Goal: Task Accomplishment & Management: Use online tool/utility

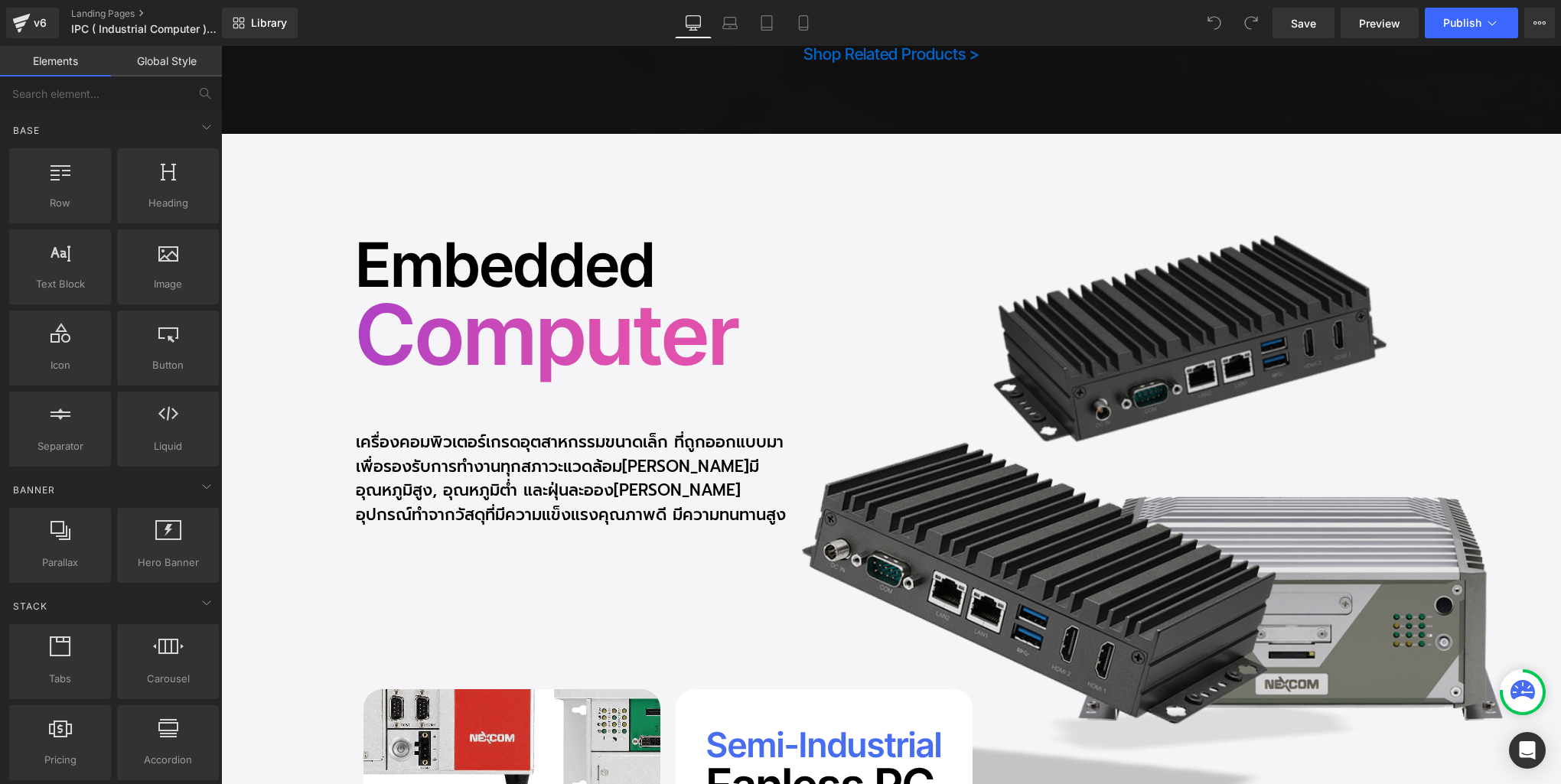
scroll to position [1160, 0]
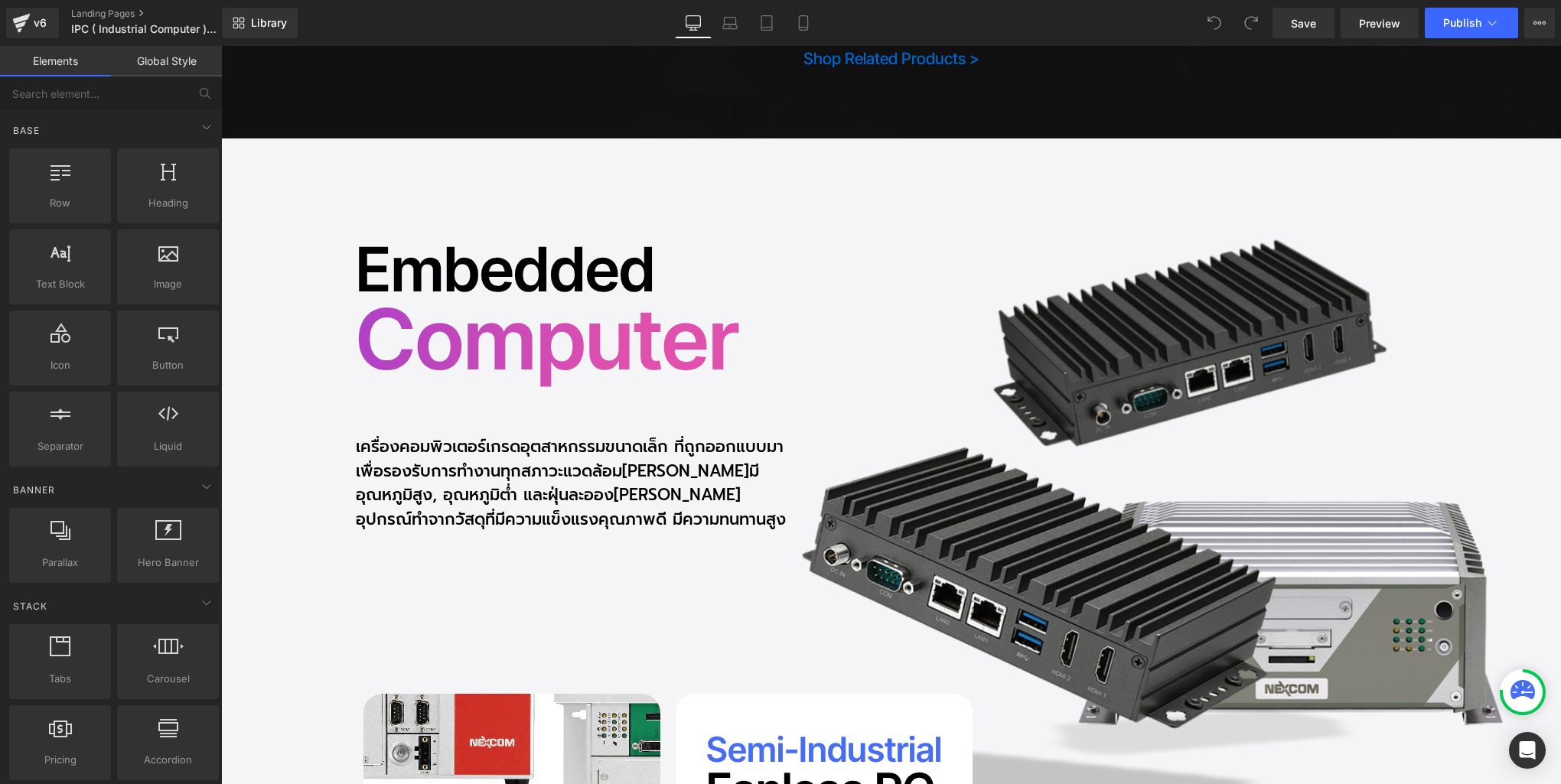
click at [570, 368] on h2 "Computer" at bounding box center [579, 339] width 447 height 101
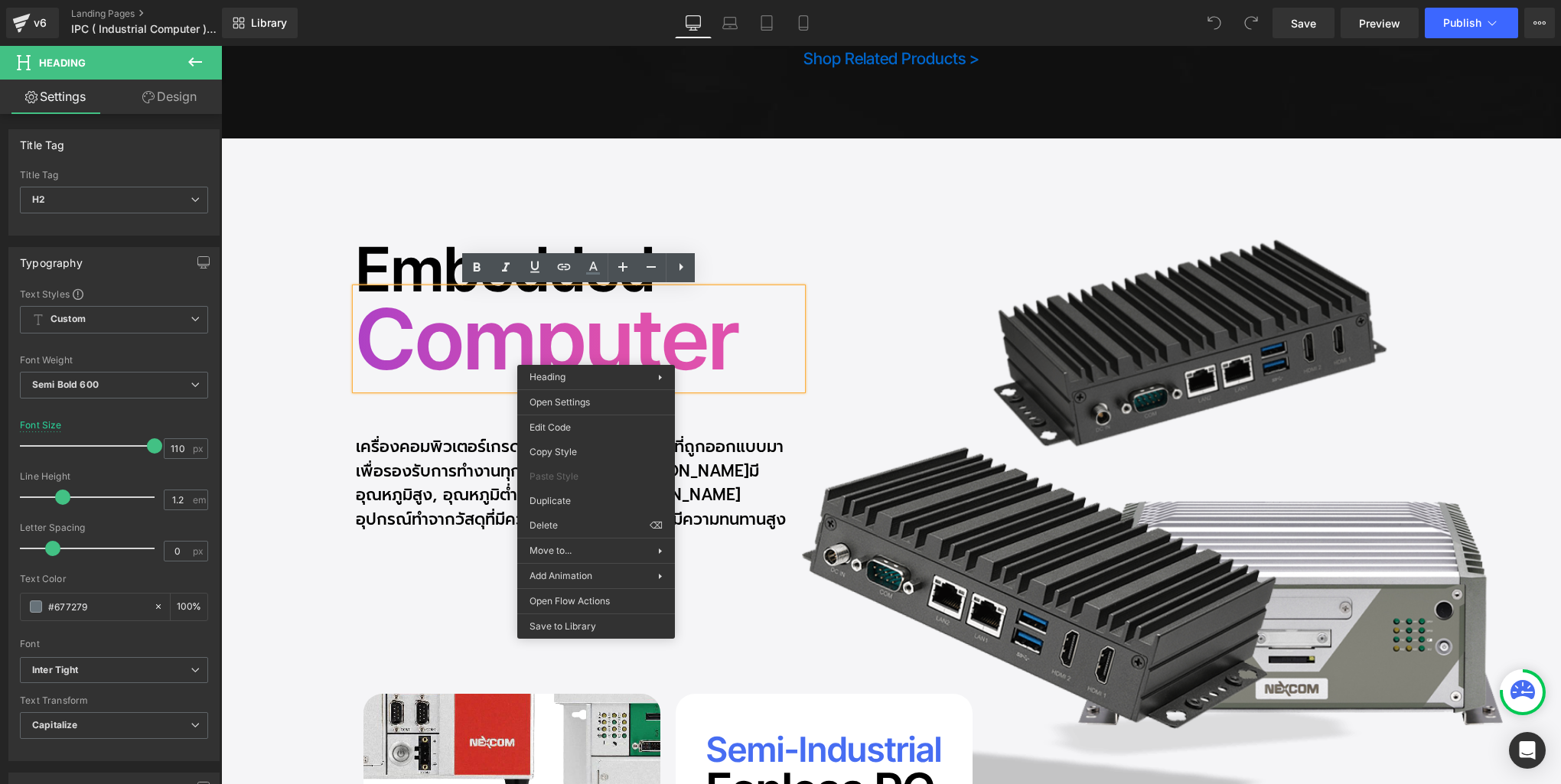
scroll to position [1157, 0]
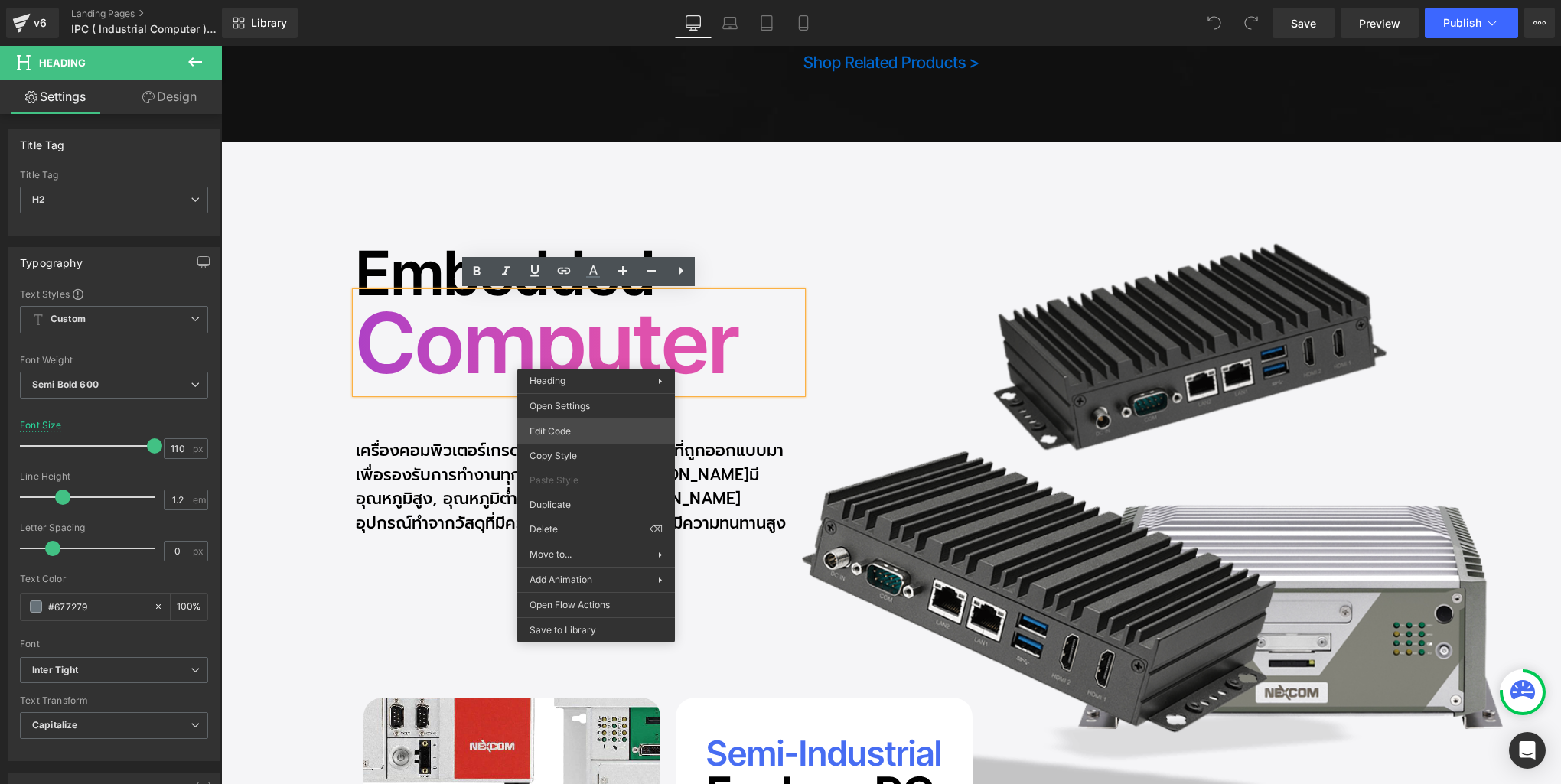
click at [579, 0] on div "You are previewing how the will restyle your page. You can not edit Elements in…" at bounding box center [780, 0] width 1561 height 0
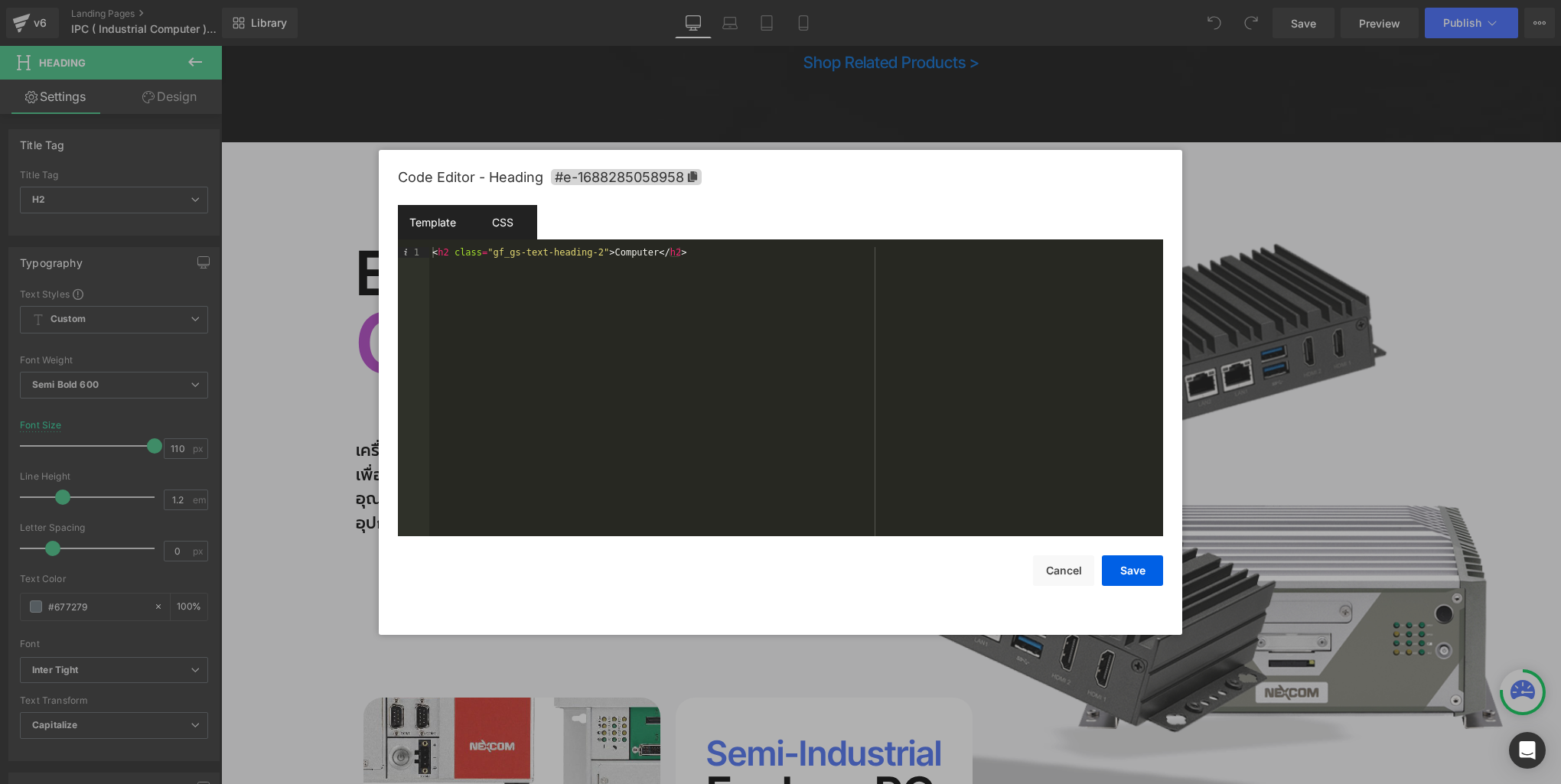
click at [501, 222] on div "CSS" at bounding box center [502, 222] width 70 height 34
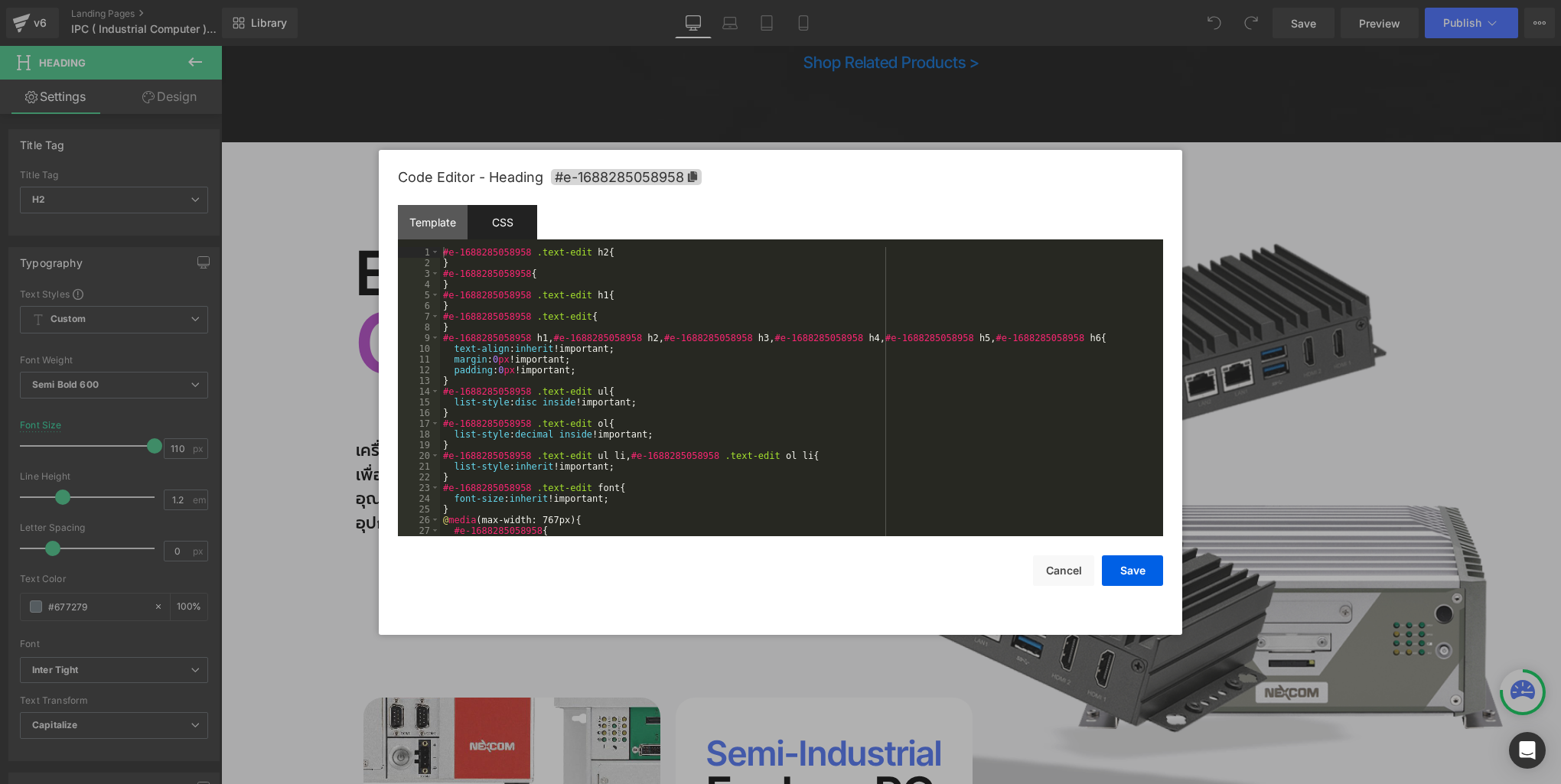
click at [728, 283] on div "#e-1688285058958 .text-edit h2 { } #e-1688285058958 { } #e-1688285058958 .text-…" at bounding box center [798, 402] width 717 height 310
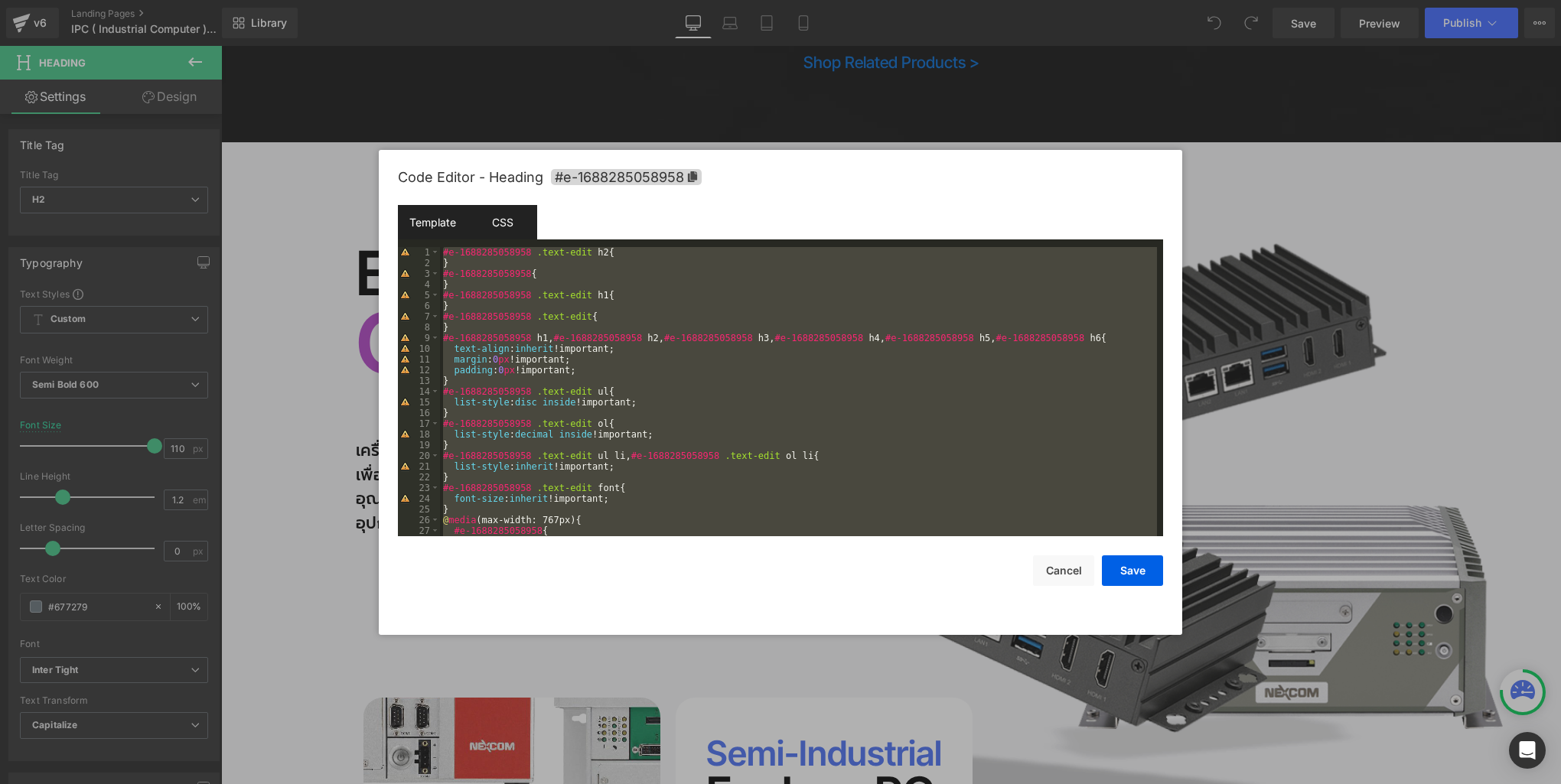
drag, startPoint x: 435, startPoint y: 224, endPoint x: 423, endPoint y: 221, distance: 12.4
click at [435, 223] on div "Template" at bounding box center [433, 222] width 70 height 34
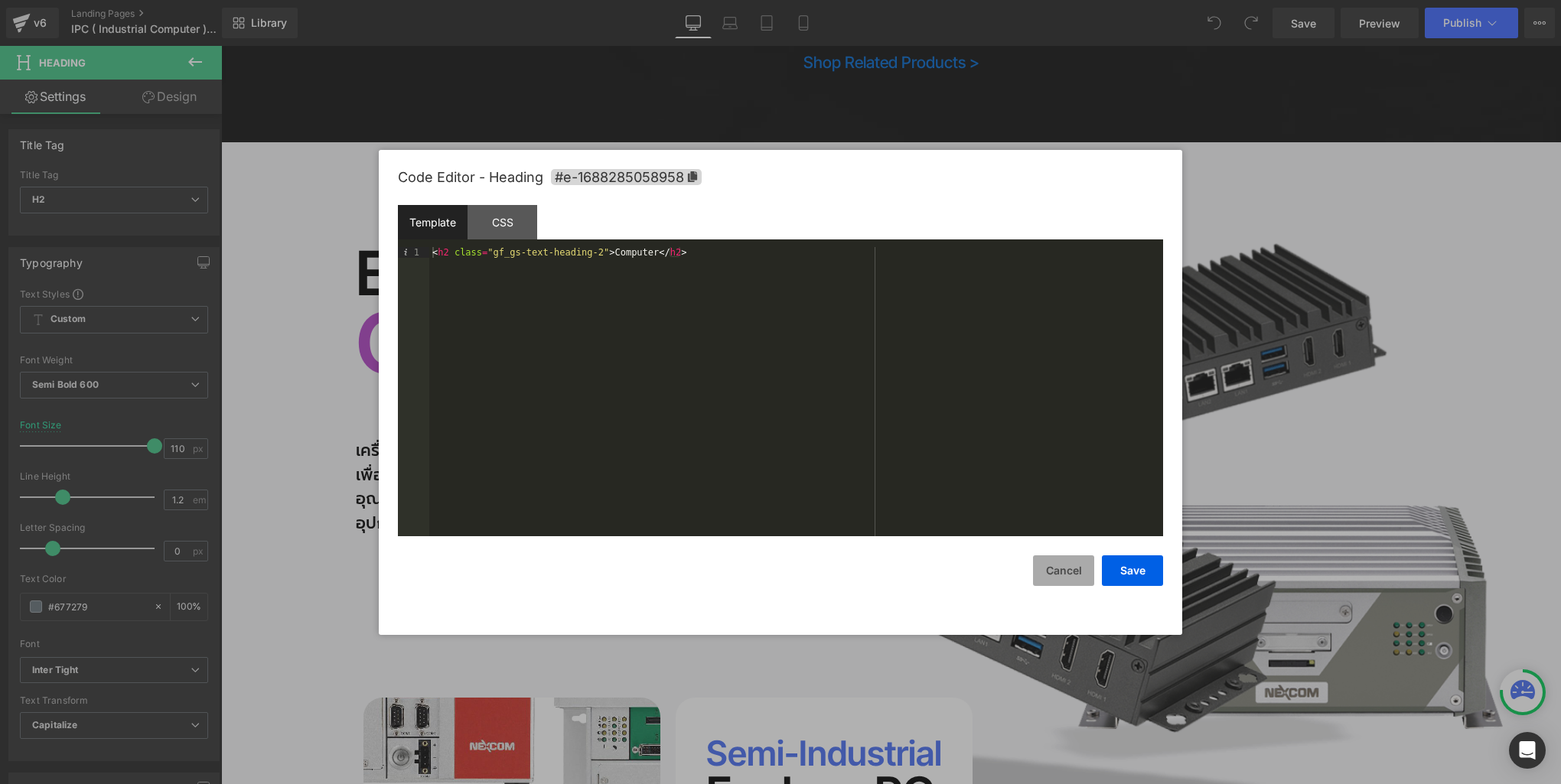
click at [1069, 572] on button "Cancel" at bounding box center [1063, 570] width 61 height 30
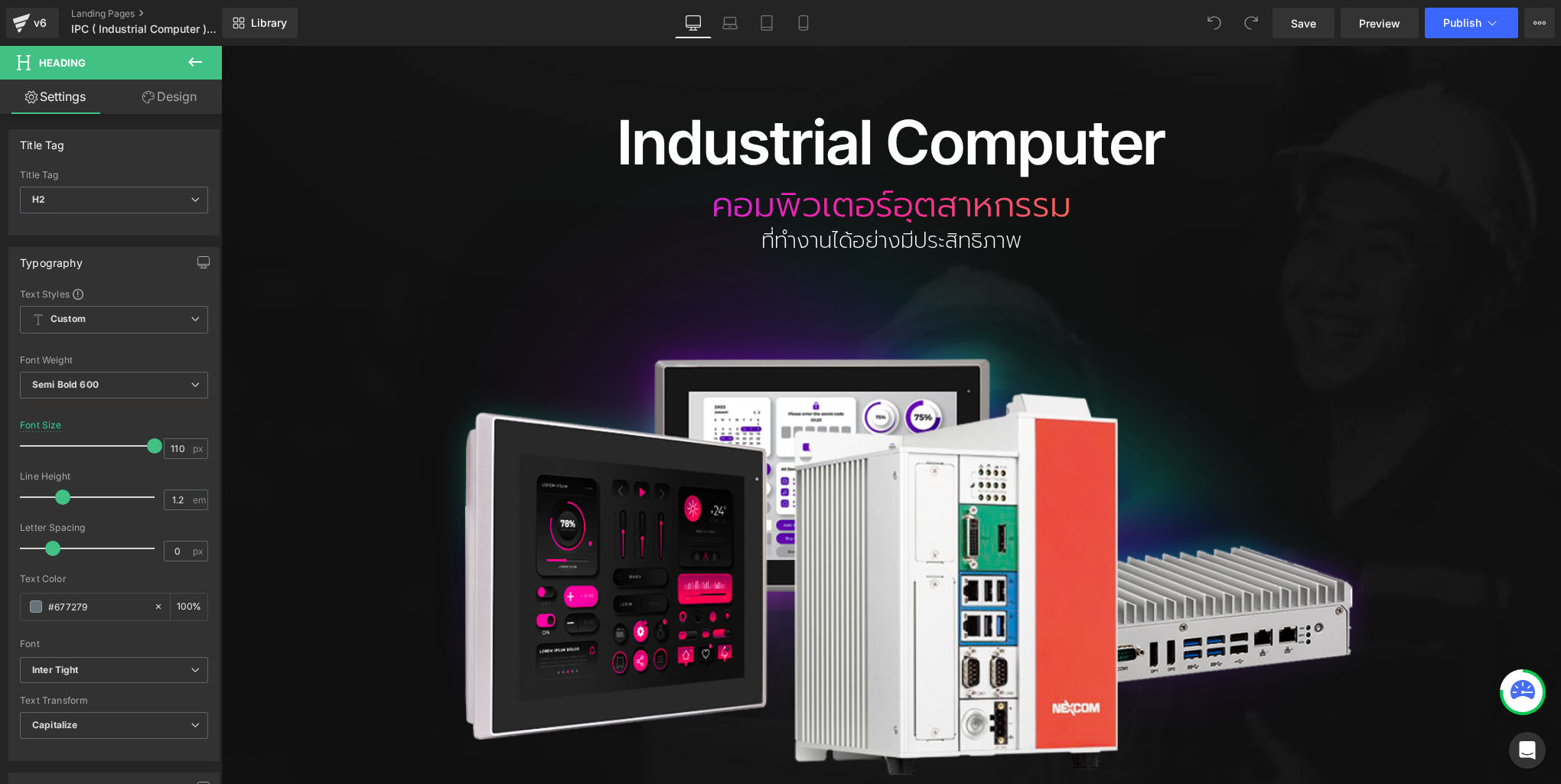
scroll to position [0, 0]
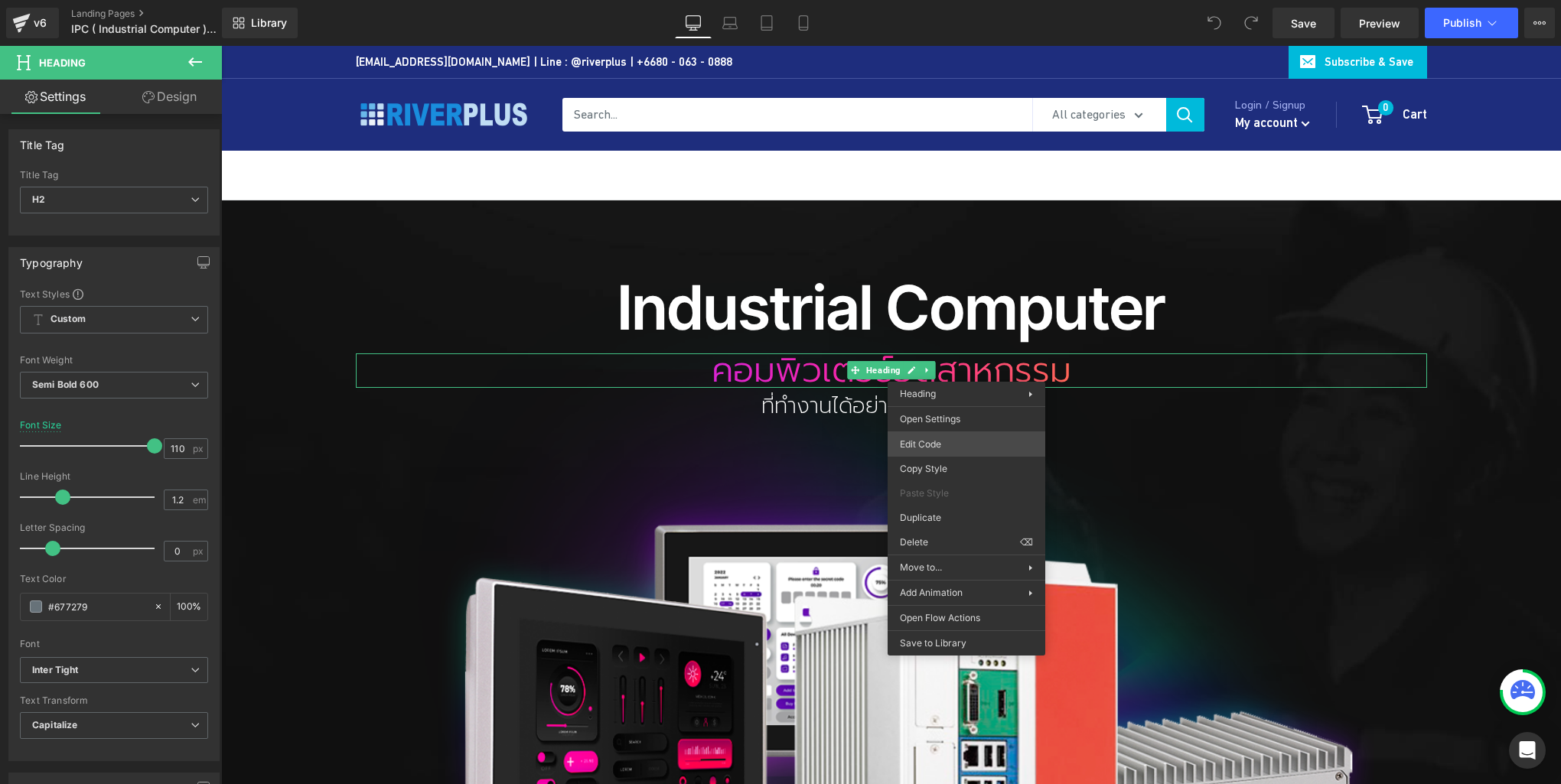
click at [945, 0] on div "You are previewing how the will restyle your page. You can not edit Elements in…" at bounding box center [780, 0] width 1561 height 0
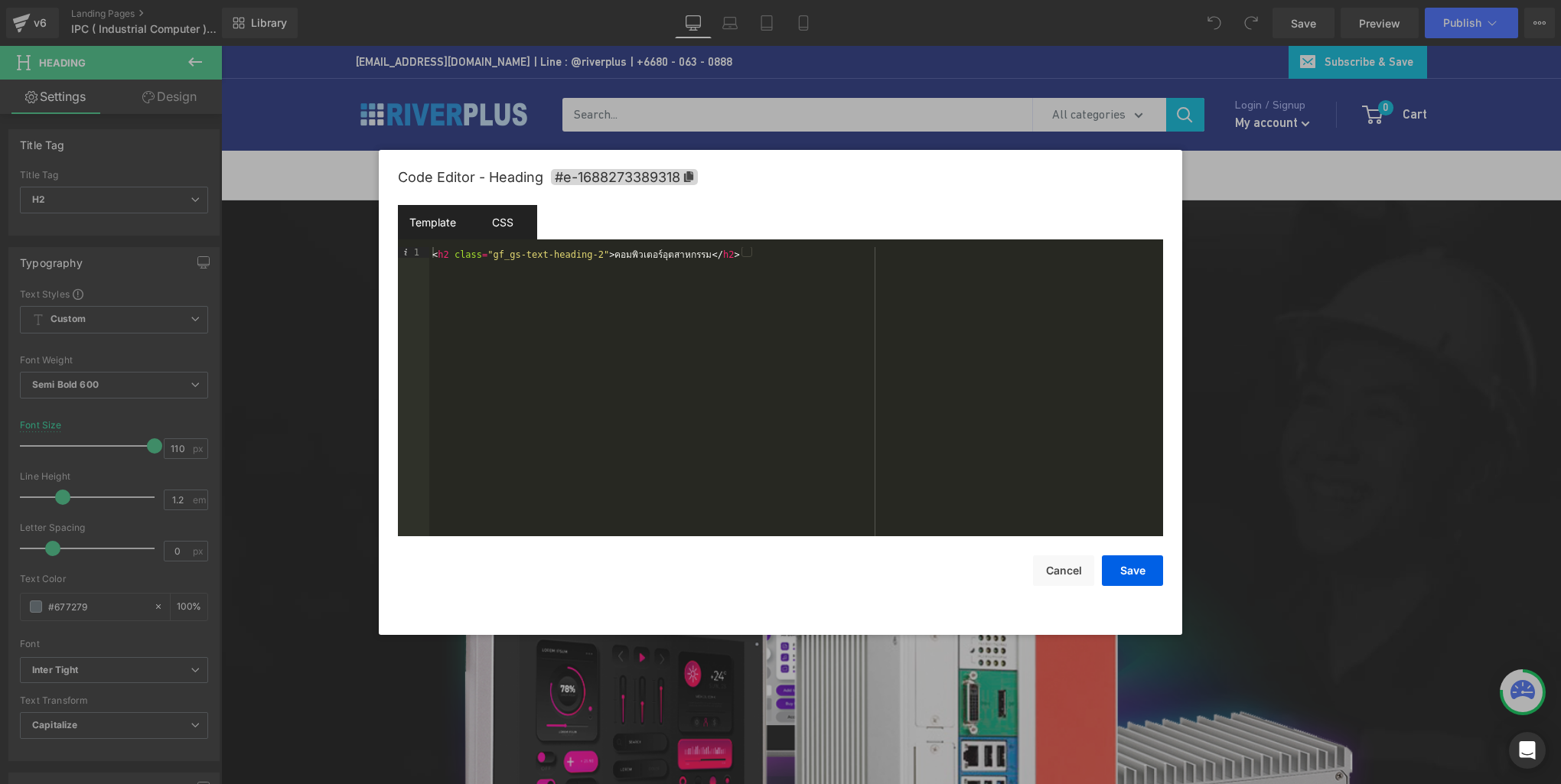
click at [0, 0] on div "CSS" at bounding box center [0, 0] width 0 height 0
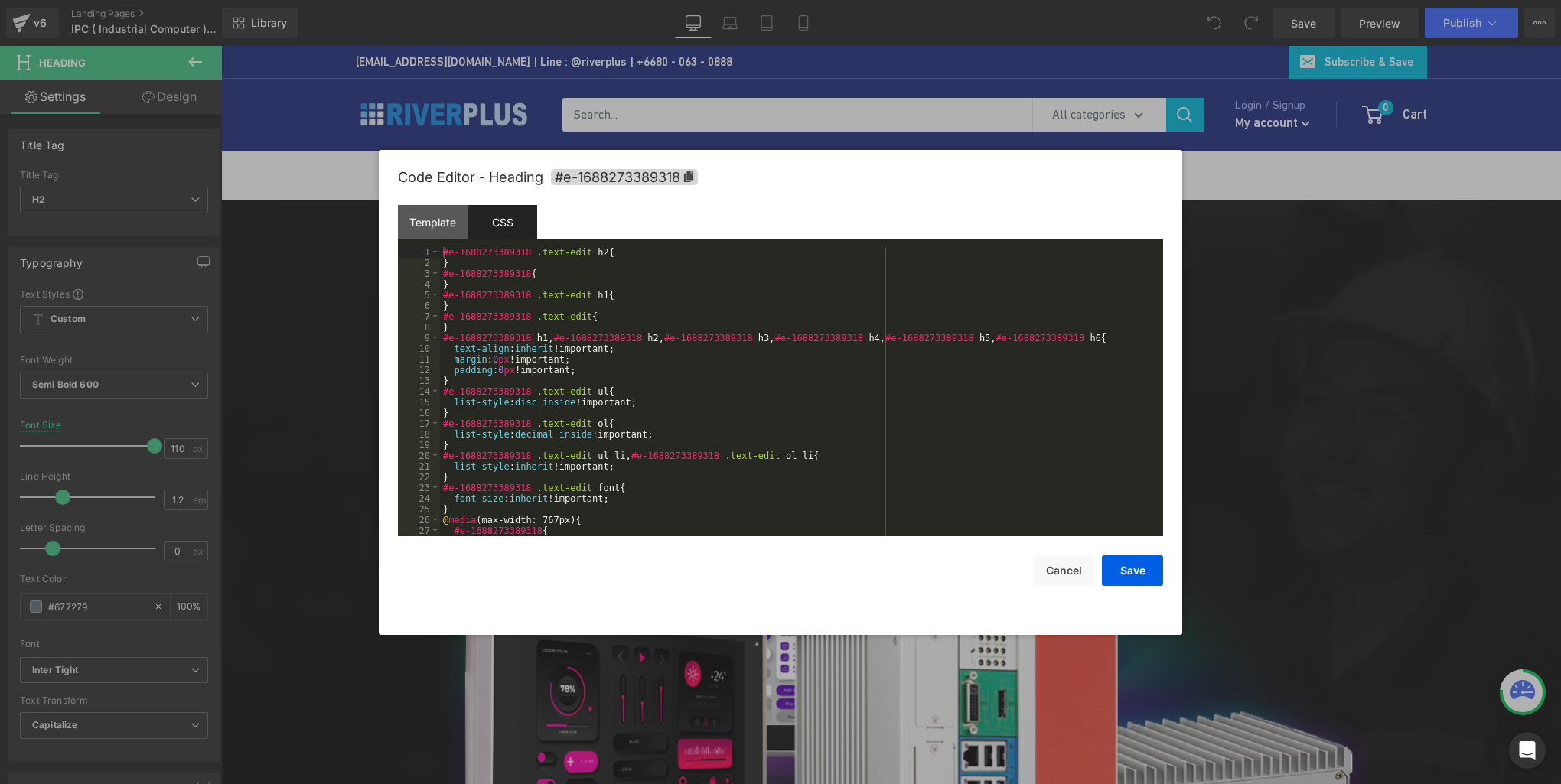
click at [684, 289] on div "#e-1688273389318 .text-edit h2 { } #e-1688273389318 { } #e-1688273389318 .text-…" at bounding box center [798, 402] width 717 height 310
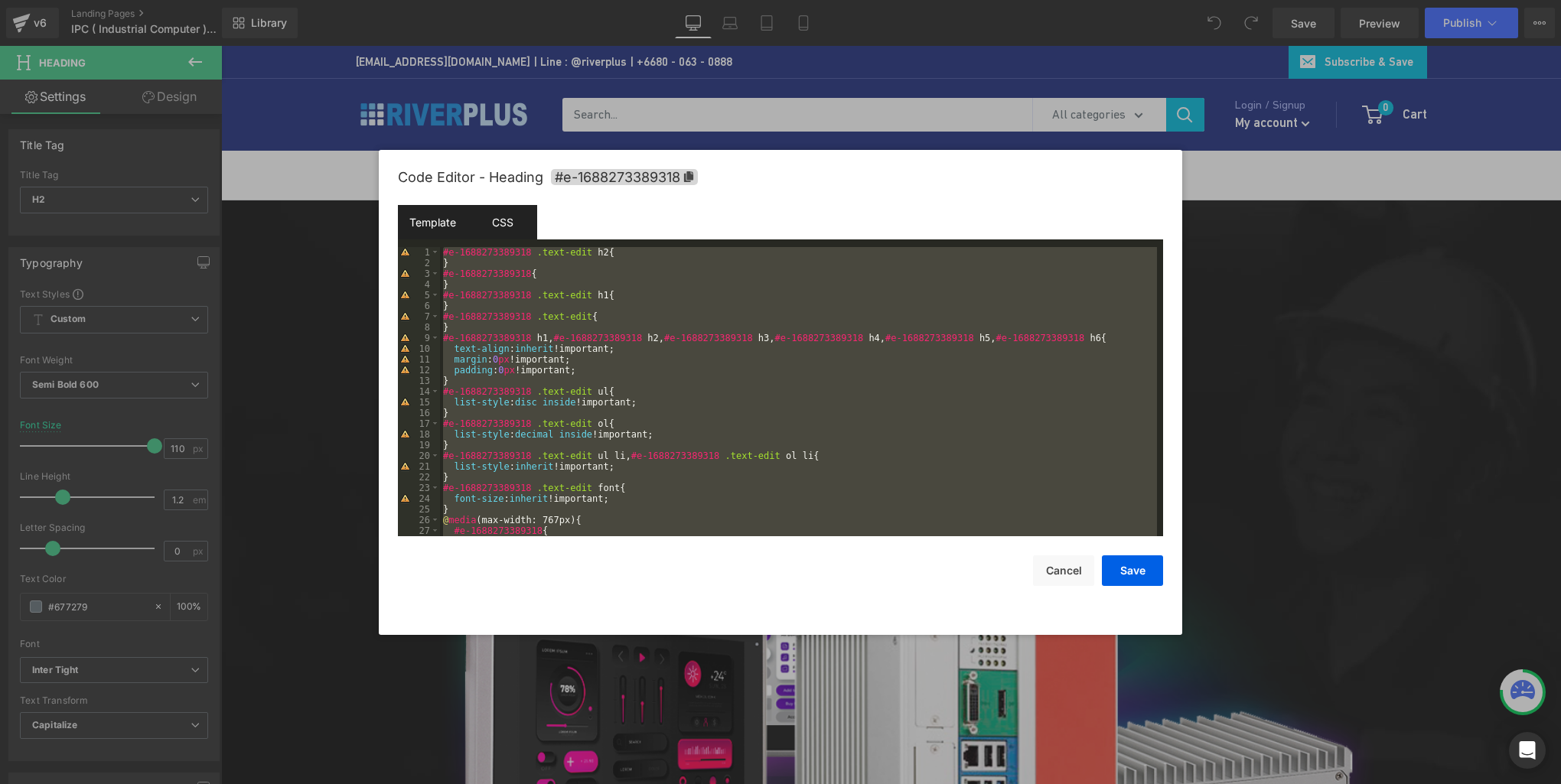
click at [0, 0] on div "Template" at bounding box center [0, 0] width 0 height 0
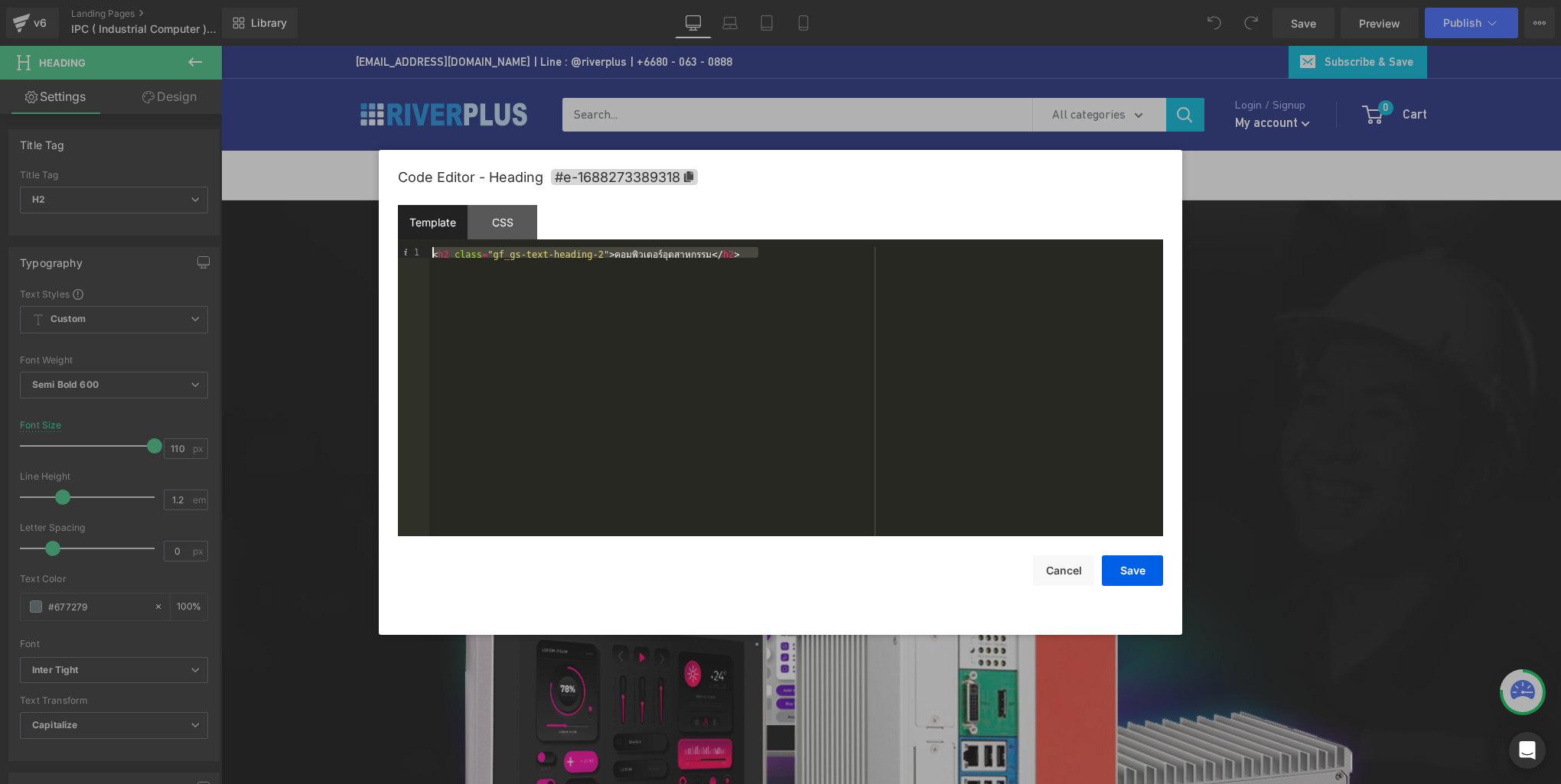
drag, startPoint x: 771, startPoint y: 255, endPoint x: 396, endPoint y: 214, distance: 377.2
click at [396, 214] on div "Code Editor - Heading #e-1688273389318 Template CSS 1 < h2 class = "gf_gs-text-…" at bounding box center [780, 392] width 804 height 485
click at [0, 0] on icon at bounding box center [0, 0] width 0 height 0
click at [0, 0] on div "CSS" at bounding box center [0, 0] width 0 height 0
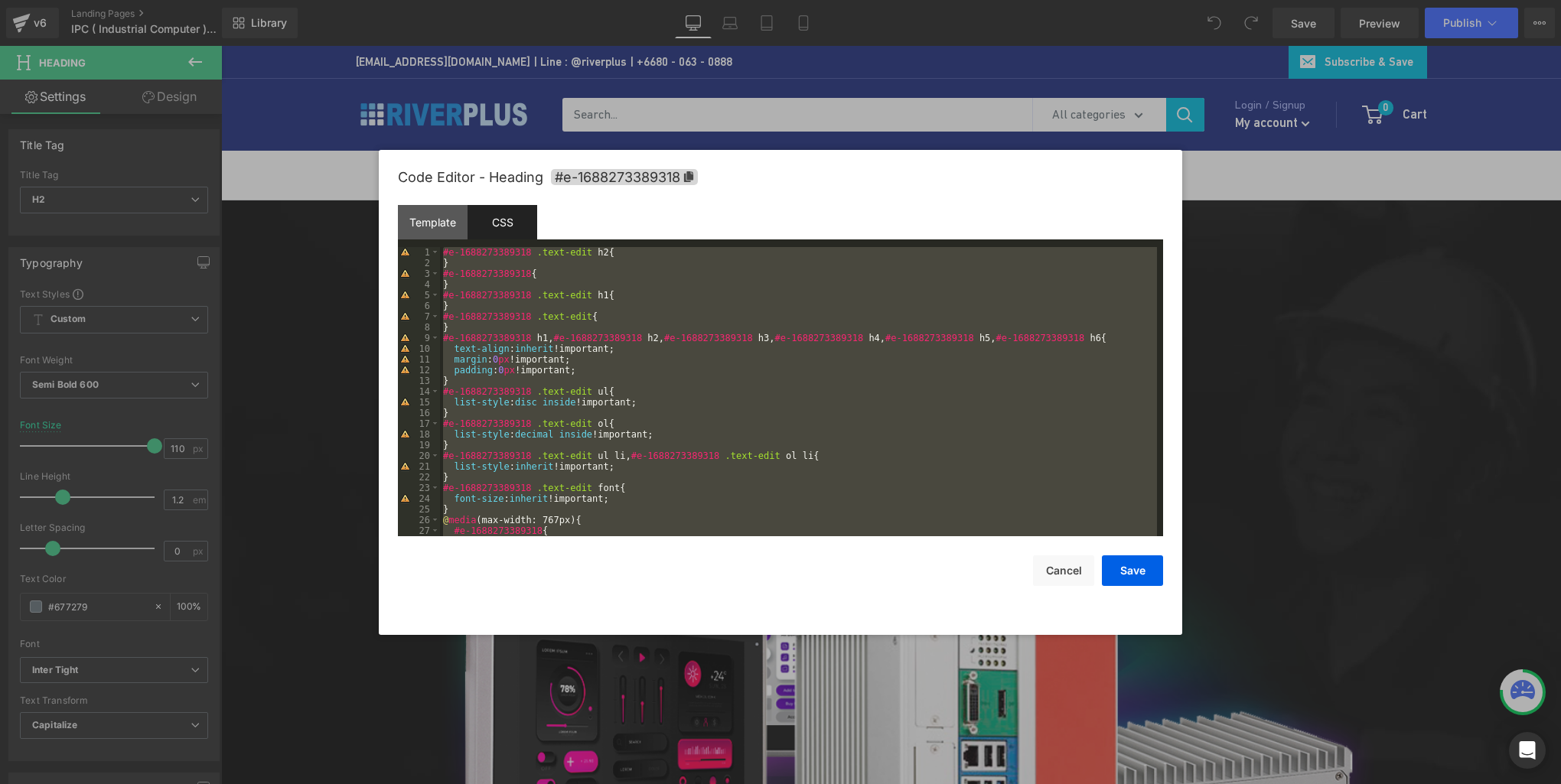
click at [725, 286] on div "#e-1688273389318 .text-edit h2 { } #e-1688273389318 { } #e-1688273389318 .text-…" at bounding box center [798, 402] width 717 height 310
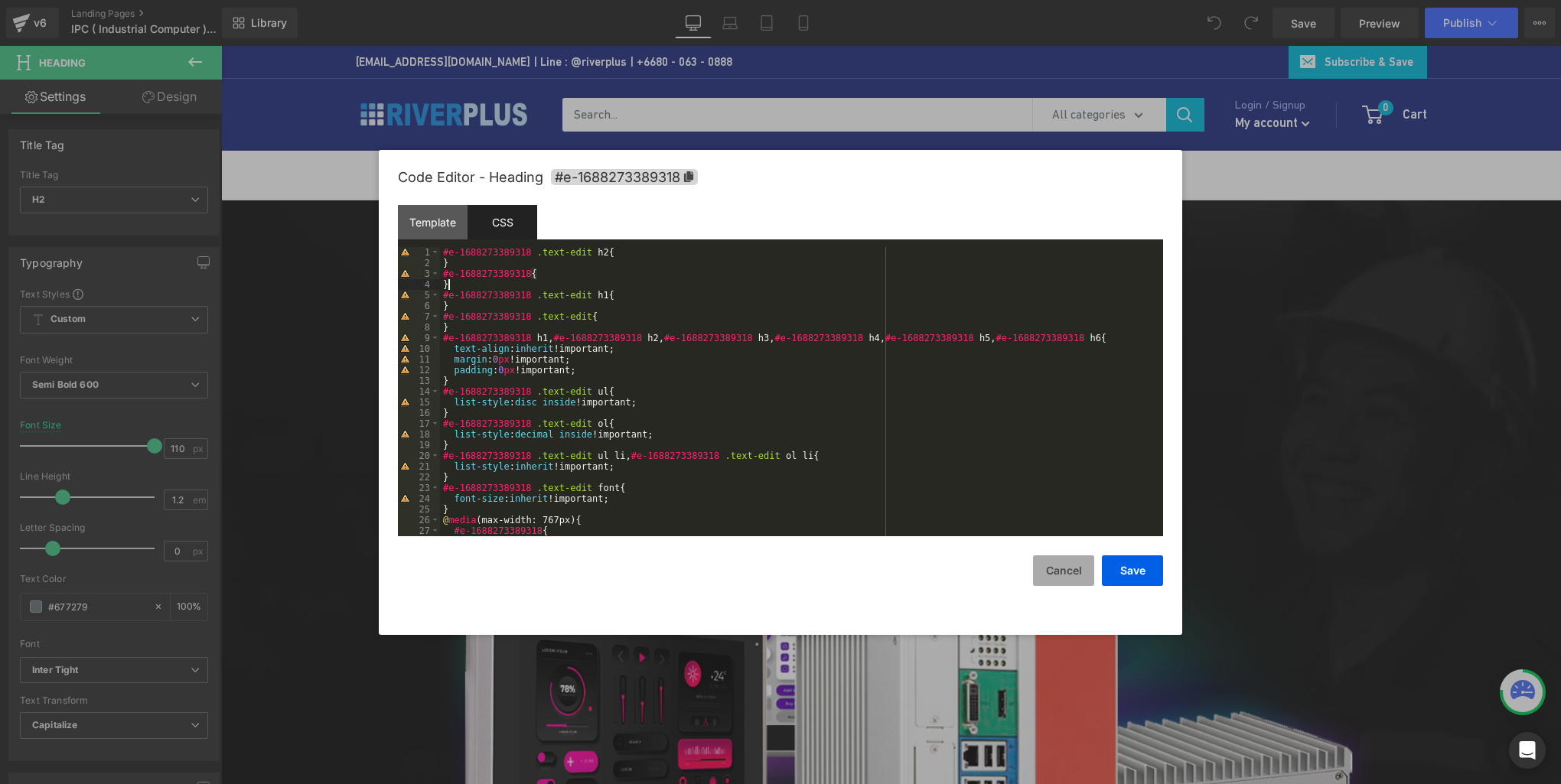
click at [1082, 371] on button "Cancel" at bounding box center [670, 371] width 1340 height 0
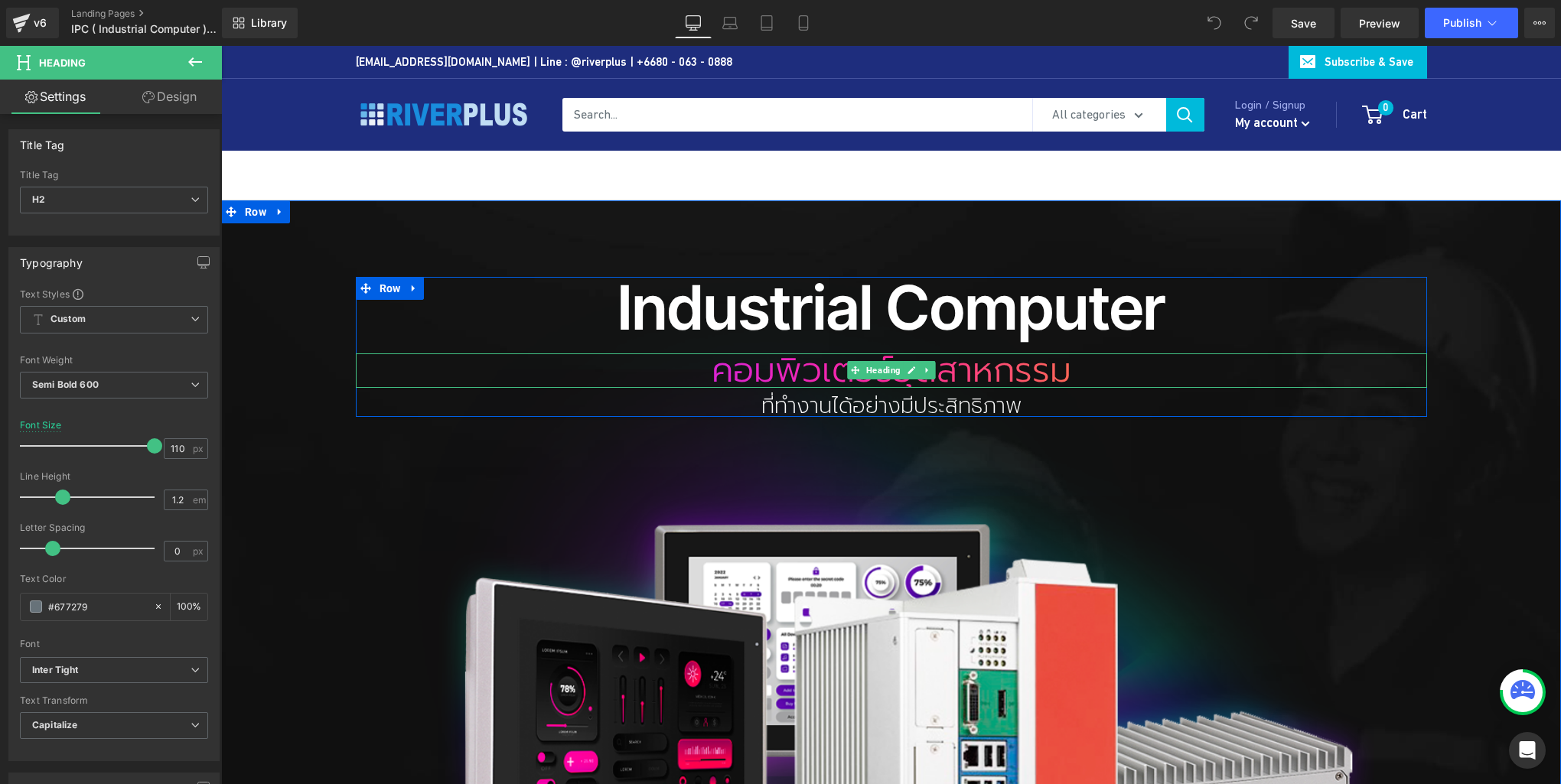
click at [808, 374] on h2 "คอมพิวเตอร์อุตสาหกรรม" at bounding box center [892, 370] width 1072 height 34
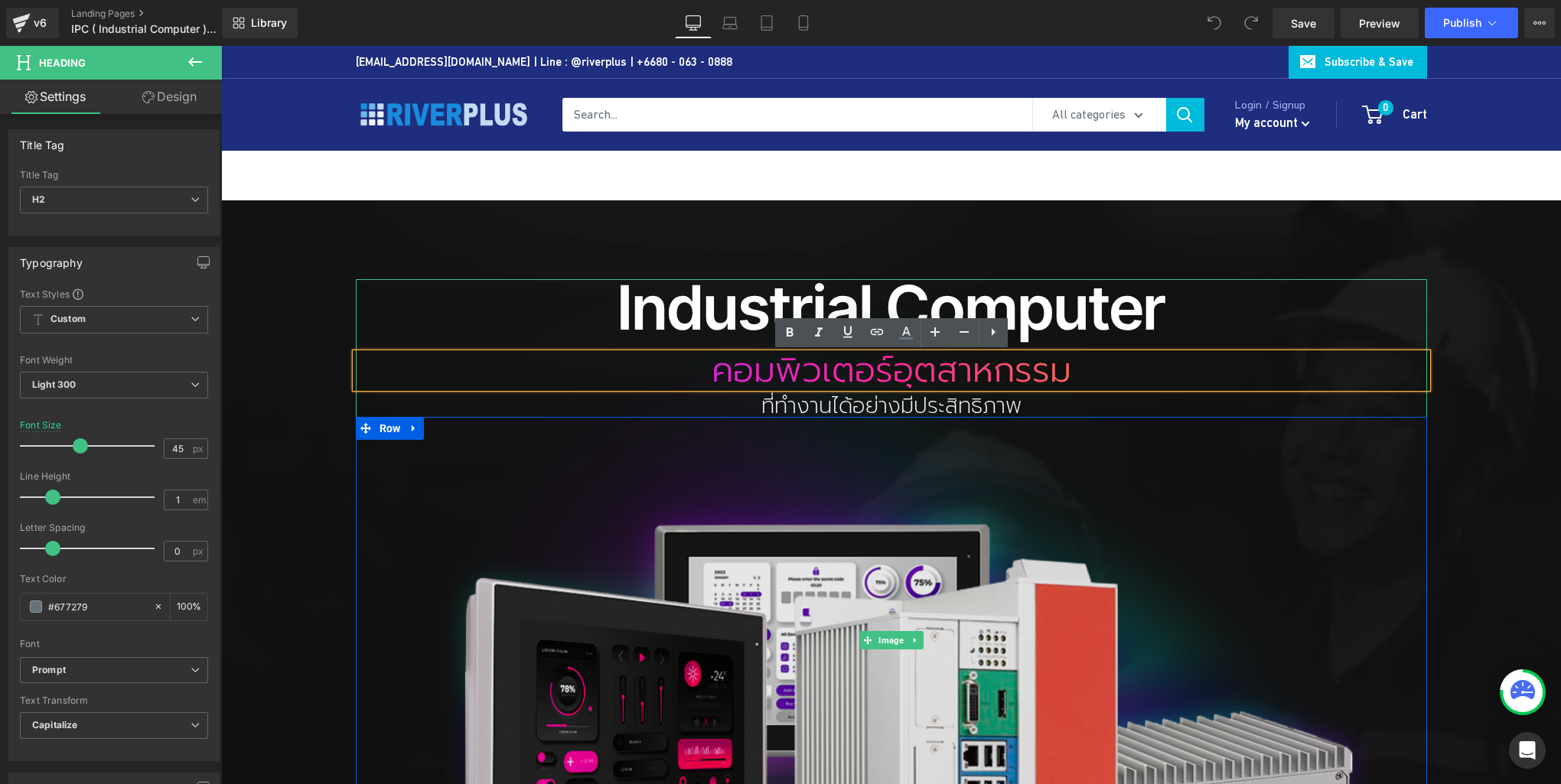
click at [1344, 489] on img at bounding box center [892, 640] width 965 height 723
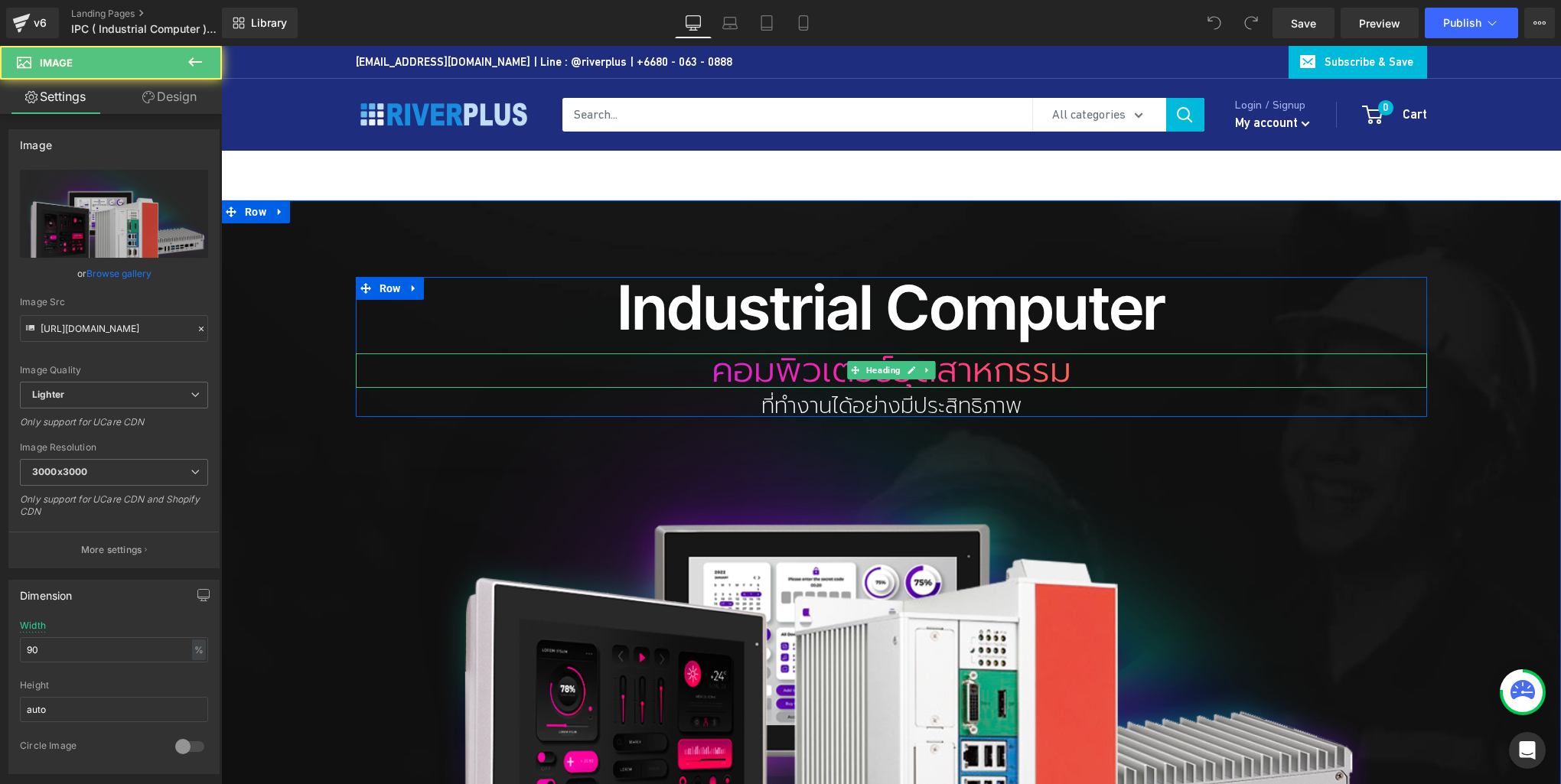
click at [1130, 380] on h2 "คอมพิวเตอร์อุตสาหกรรม" at bounding box center [892, 370] width 1072 height 34
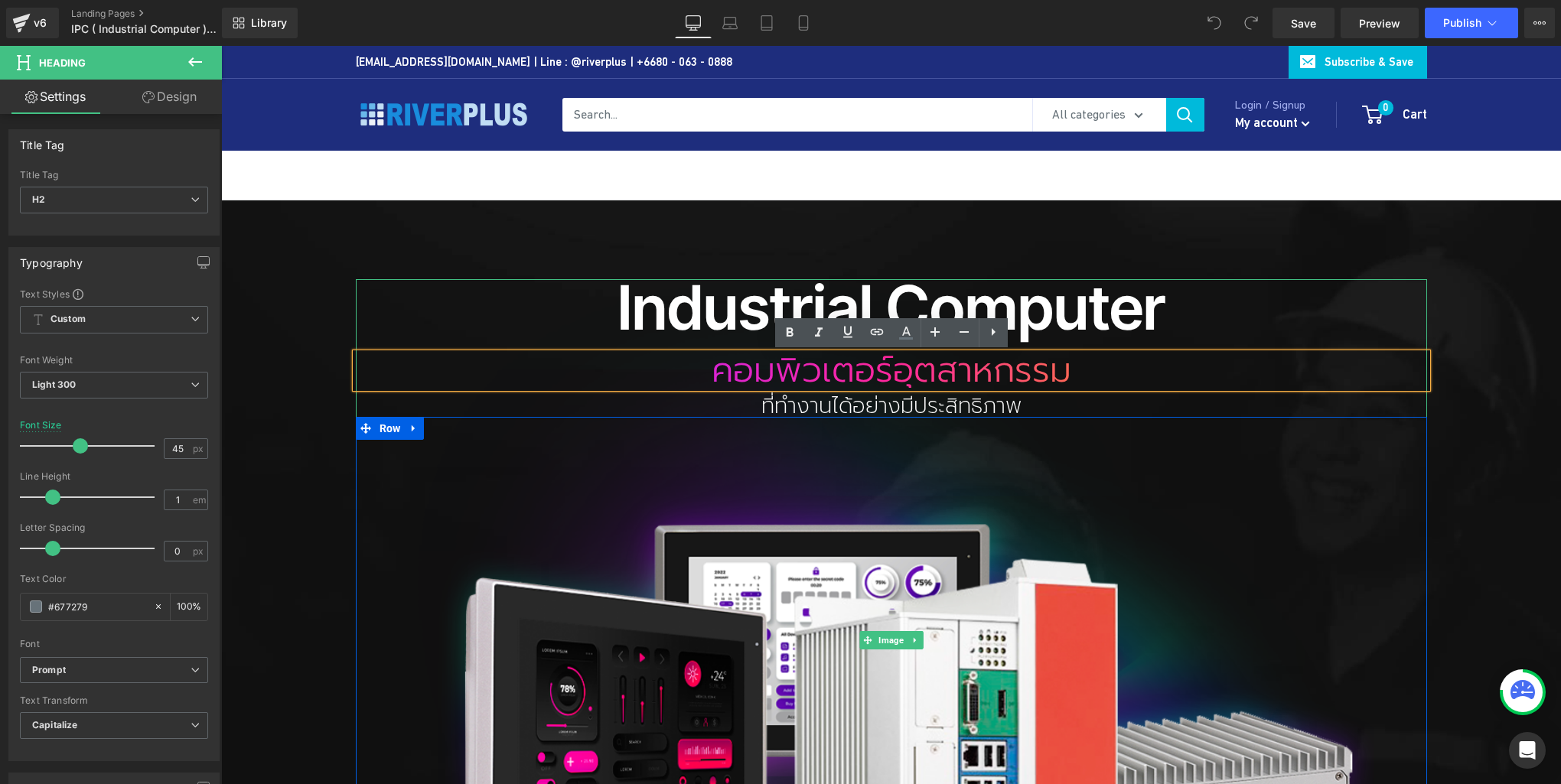
click at [1395, 515] on div at bounding box center [892, 640] width 1072 height 723
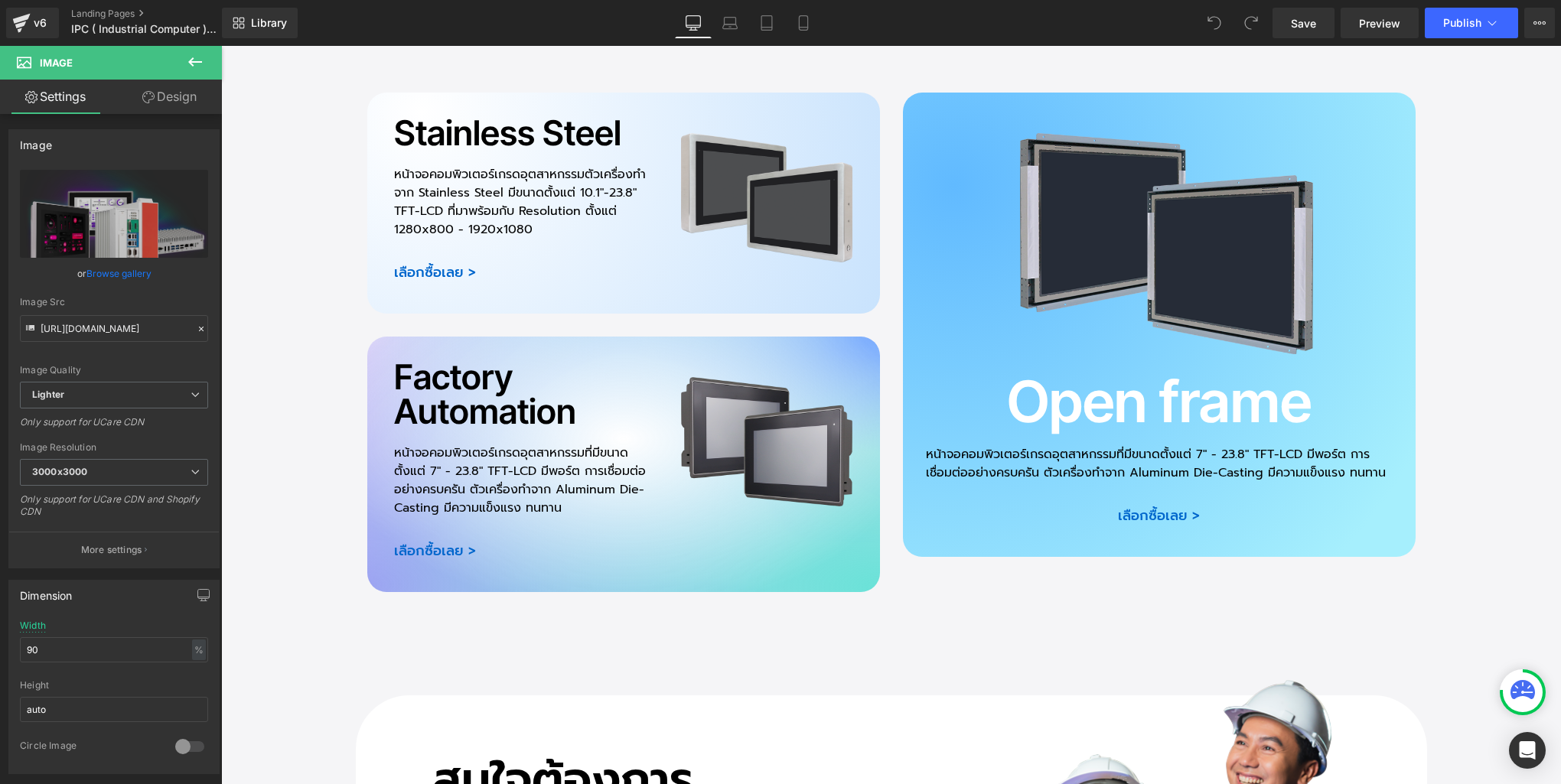
scroll to position [4670, 0]
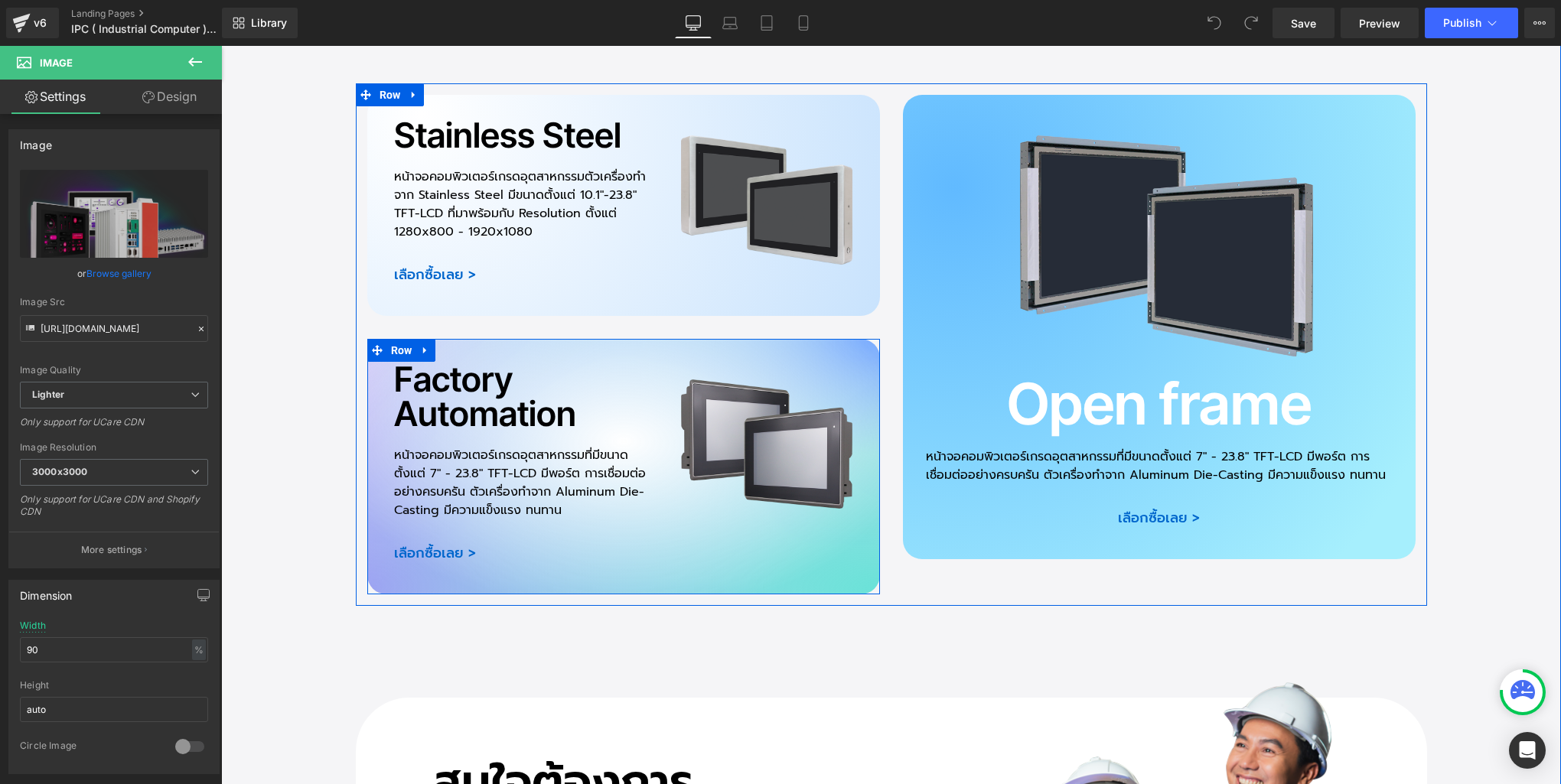
click at [558, 339] on div "Factory Automation Heading หน้าจอคอมพิวเตอร์เกรดอุตสาหกรรมที่มีขนาดตั้งแต่ 7" -…" at bounding box center [624, 467] width 513 height 255
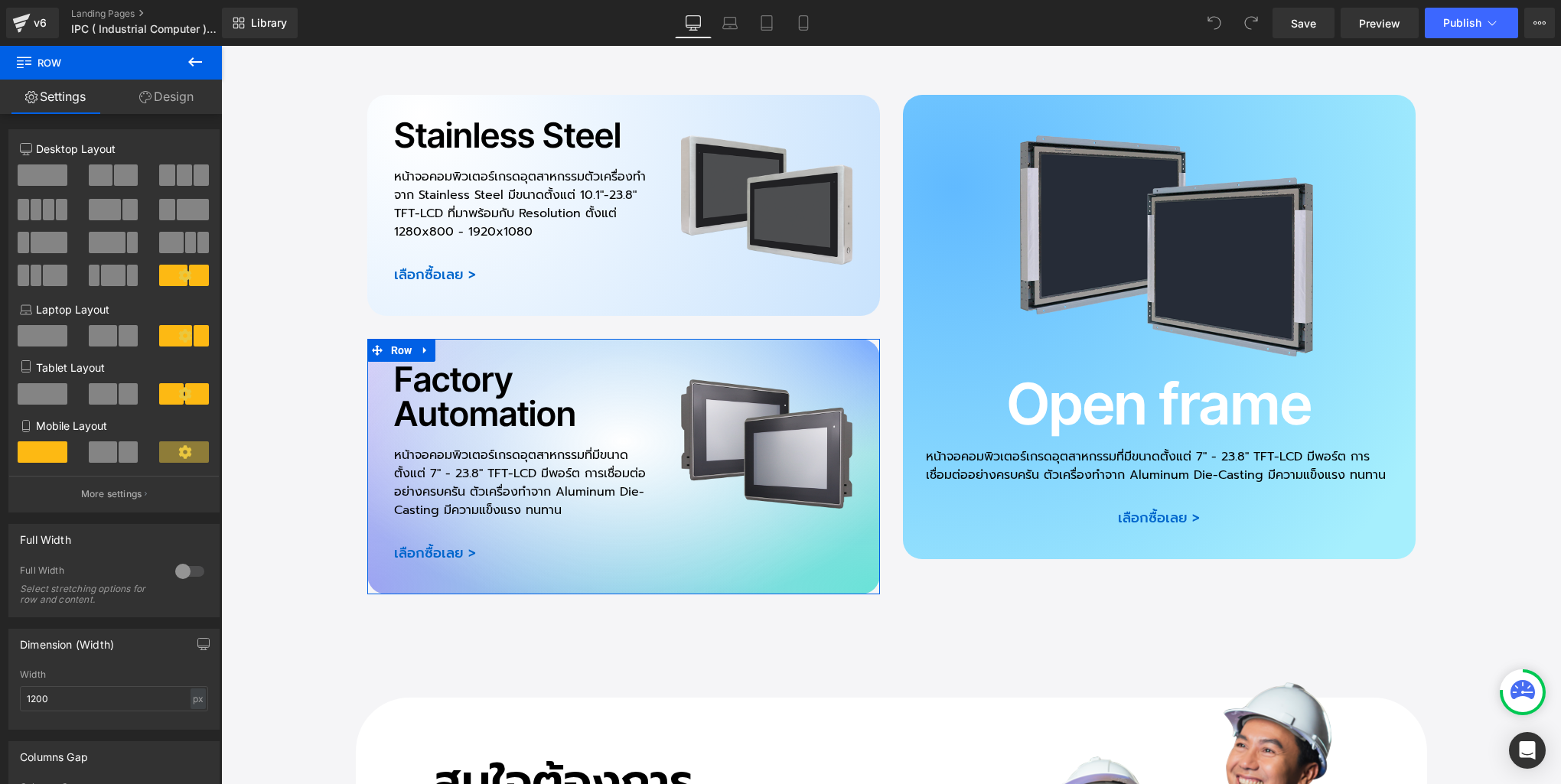
click at [175, 103] on link "Design" at bounding box center [166, 96] width 111 height 34
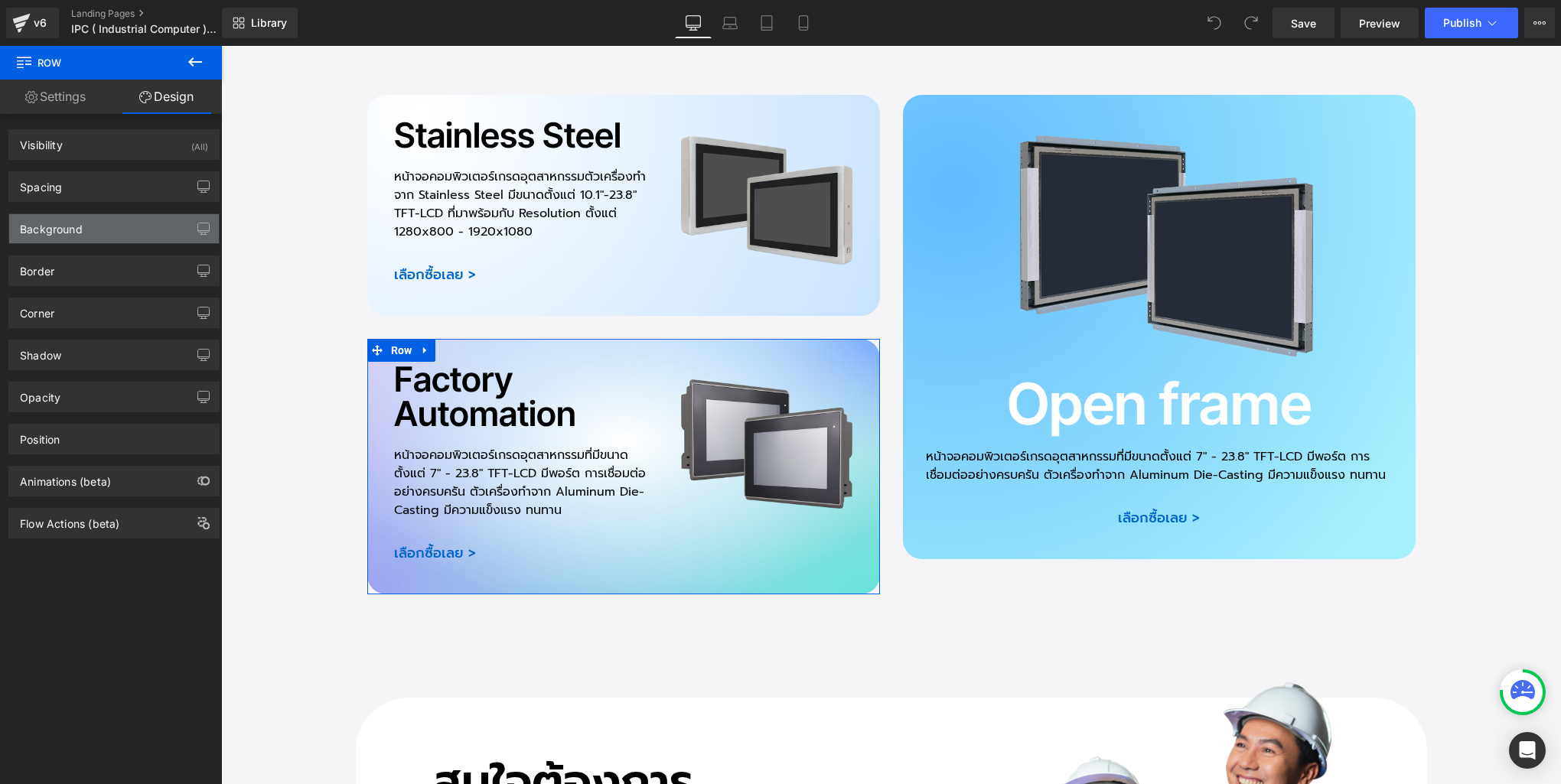
click at [59, 223] on div "Background" at bounding box center [51, 225] width 63 height 22
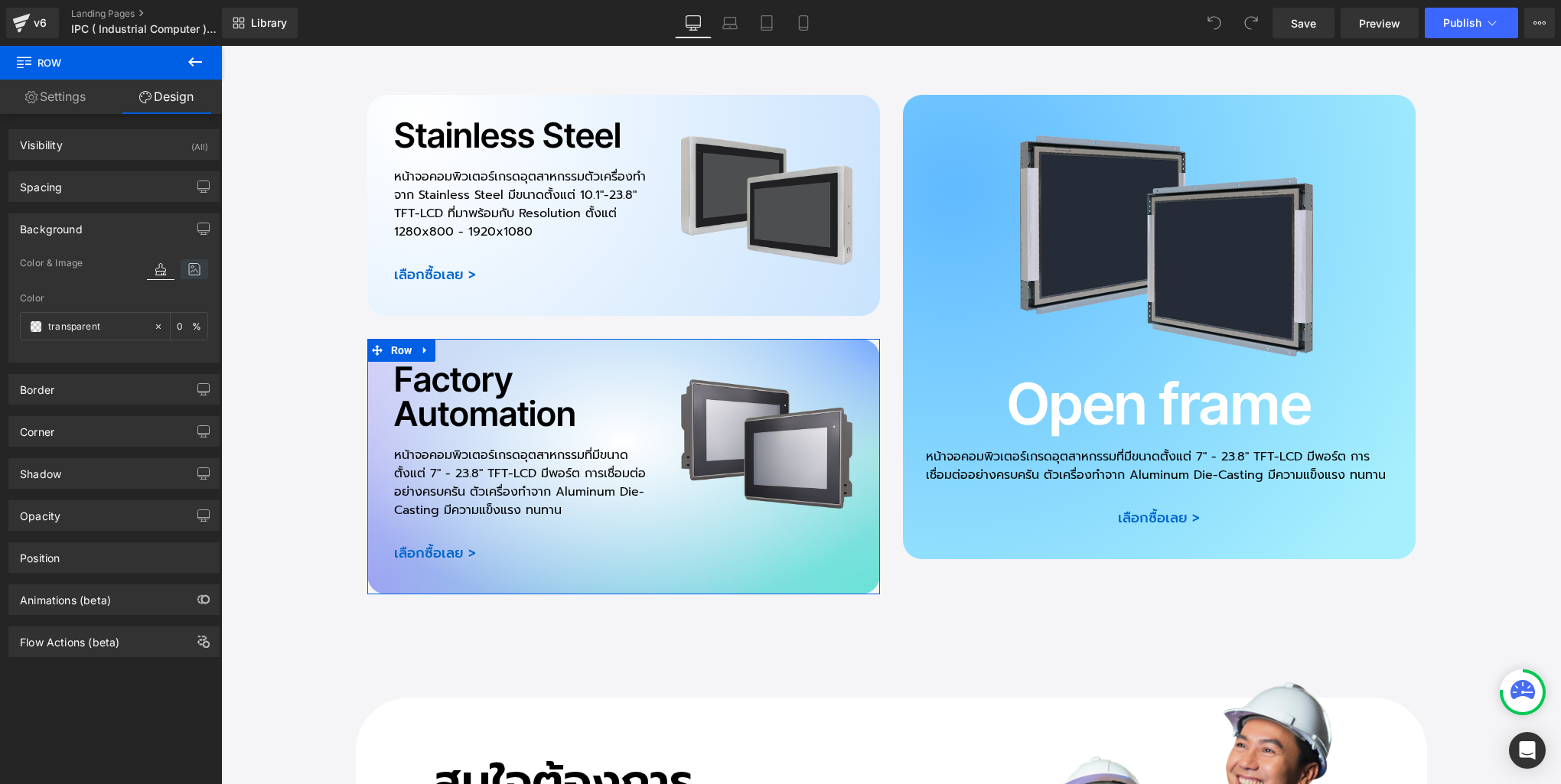
click at [185, 273] on icon at bounding box center [194, 269] width 27 height 20
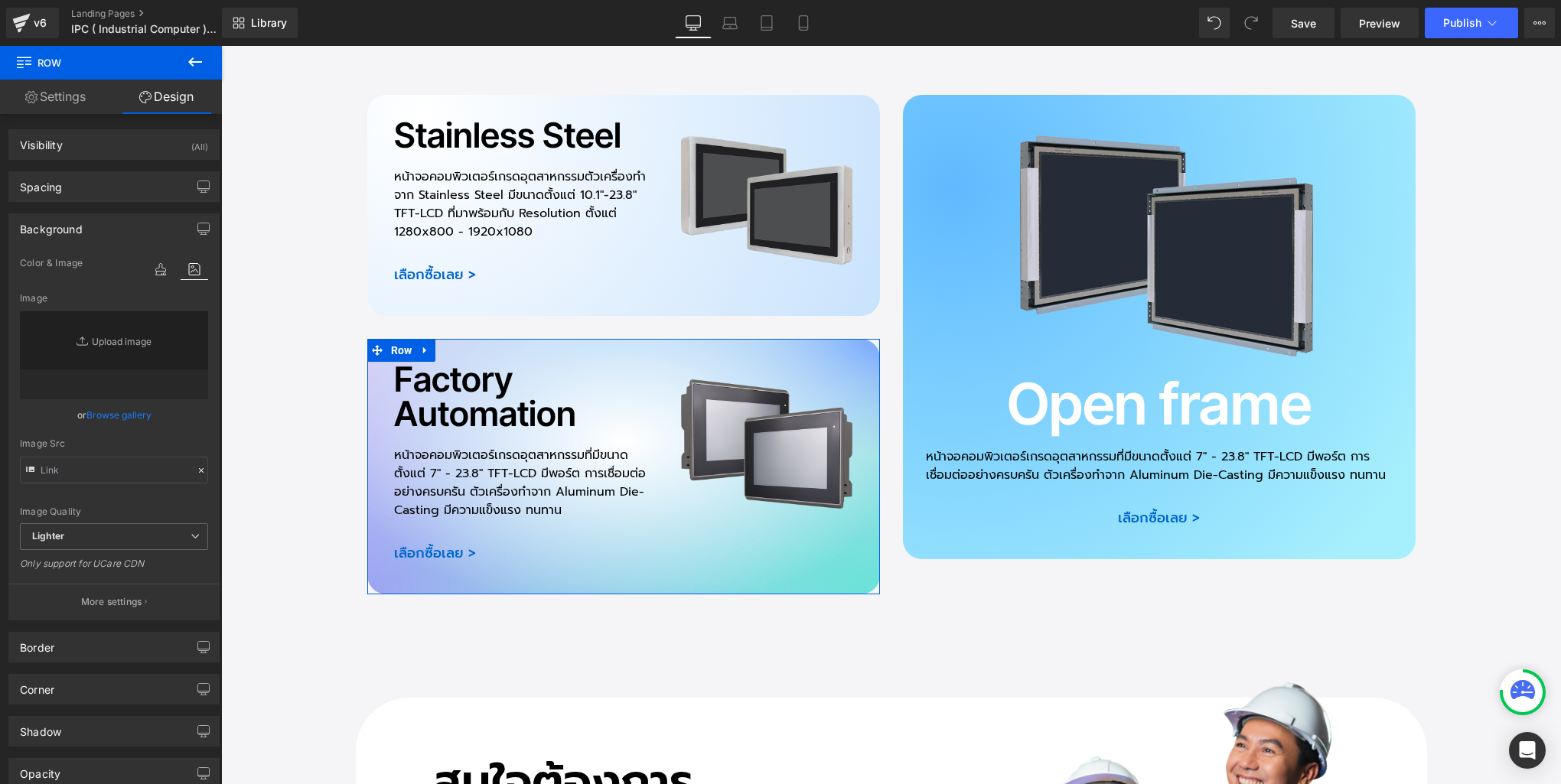
scroll to position [1, 0]
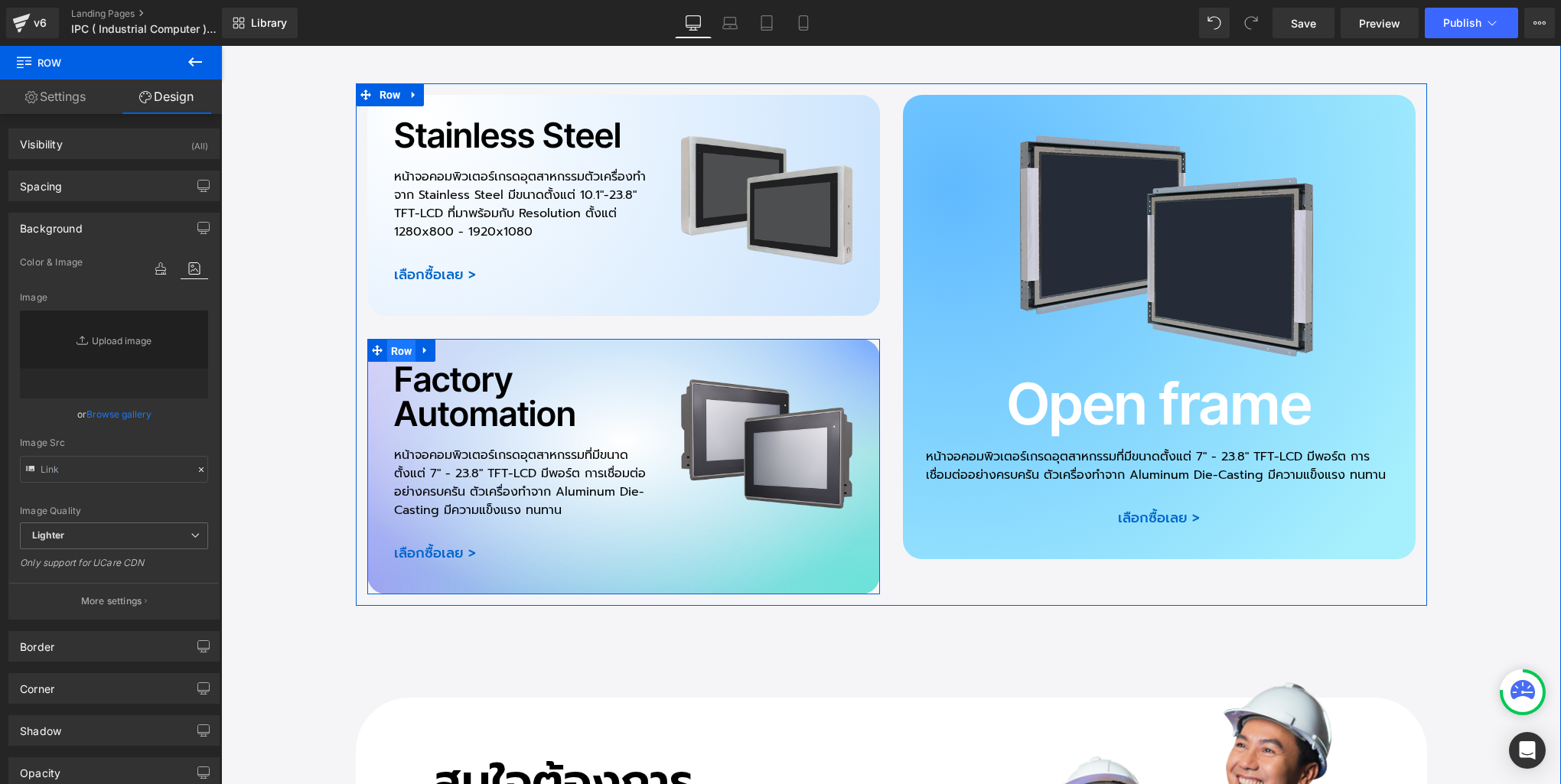
click at [396, 340] on span "Row" at bounding box center [402, 352] width 29 height 23
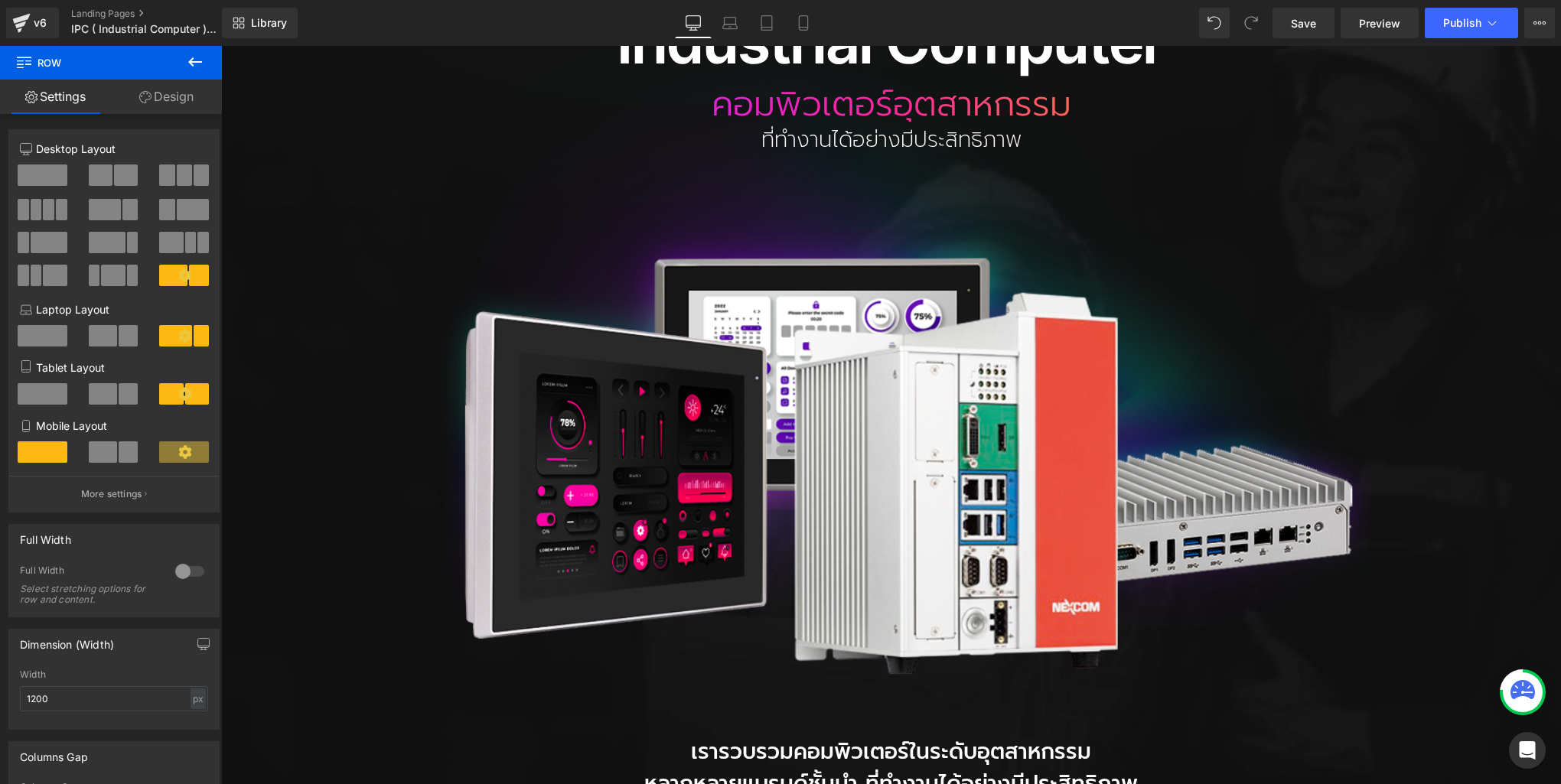
scroll to position [0, 0]
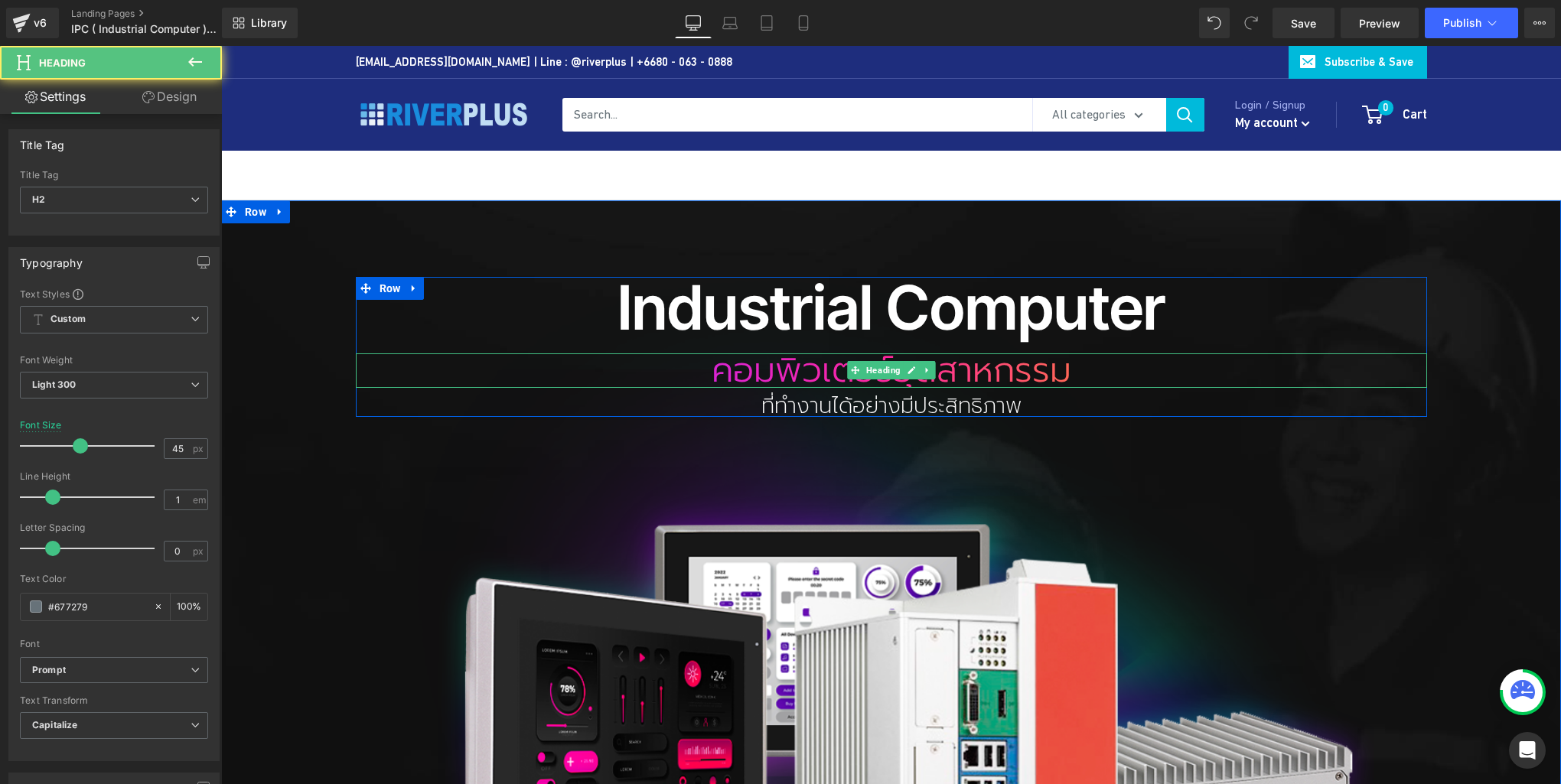
click at [895, 382] on h2 "คอมพิวเตอร์อุตสาหกรรม" at bounding box center [892, 370] width 1072 height 34
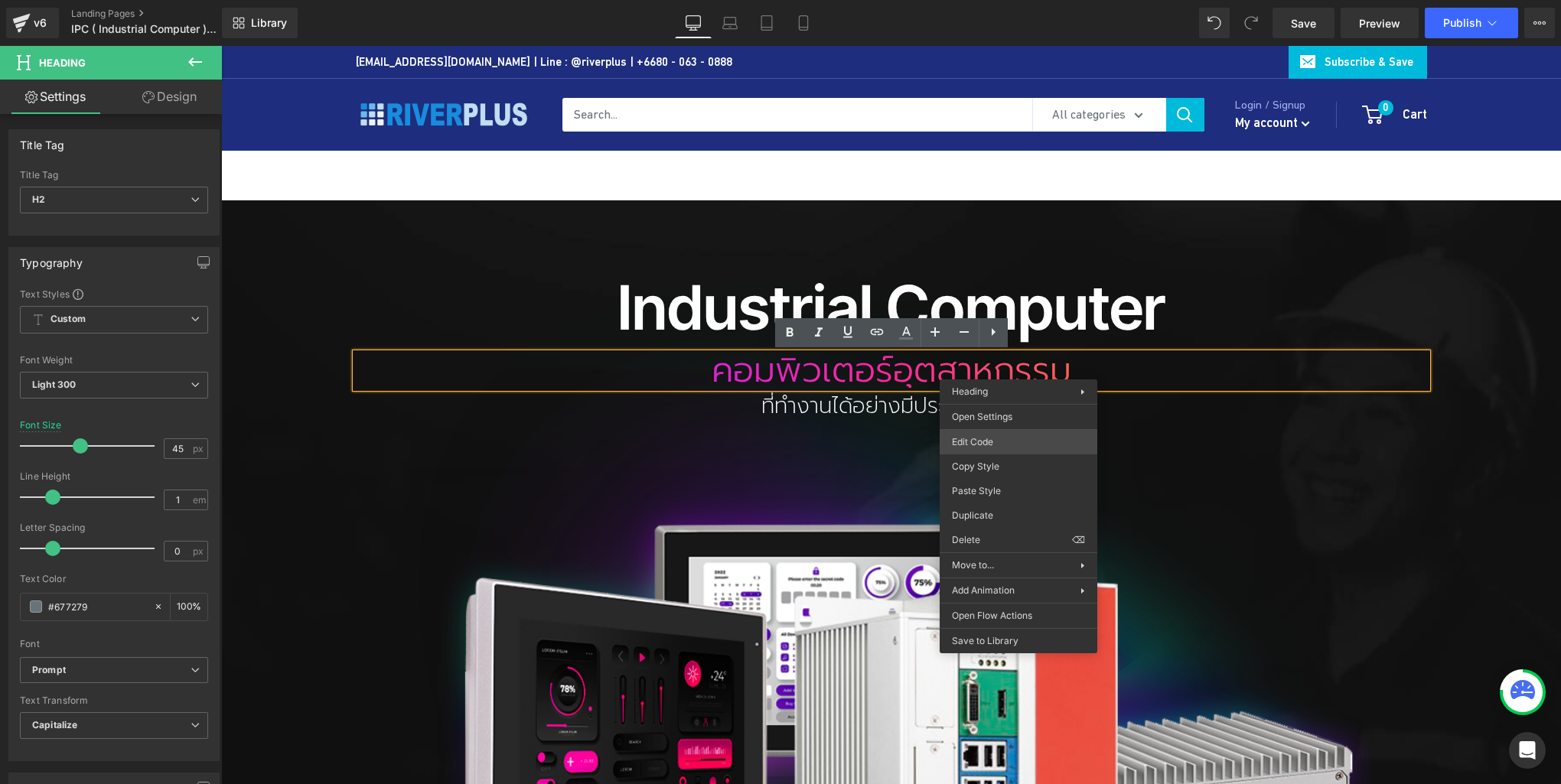
click at [1019, 0] on div "Row You are previewing how the will restyle your page. You can not edit Element…" at bounding box center [780, 0] width 1561 height 0
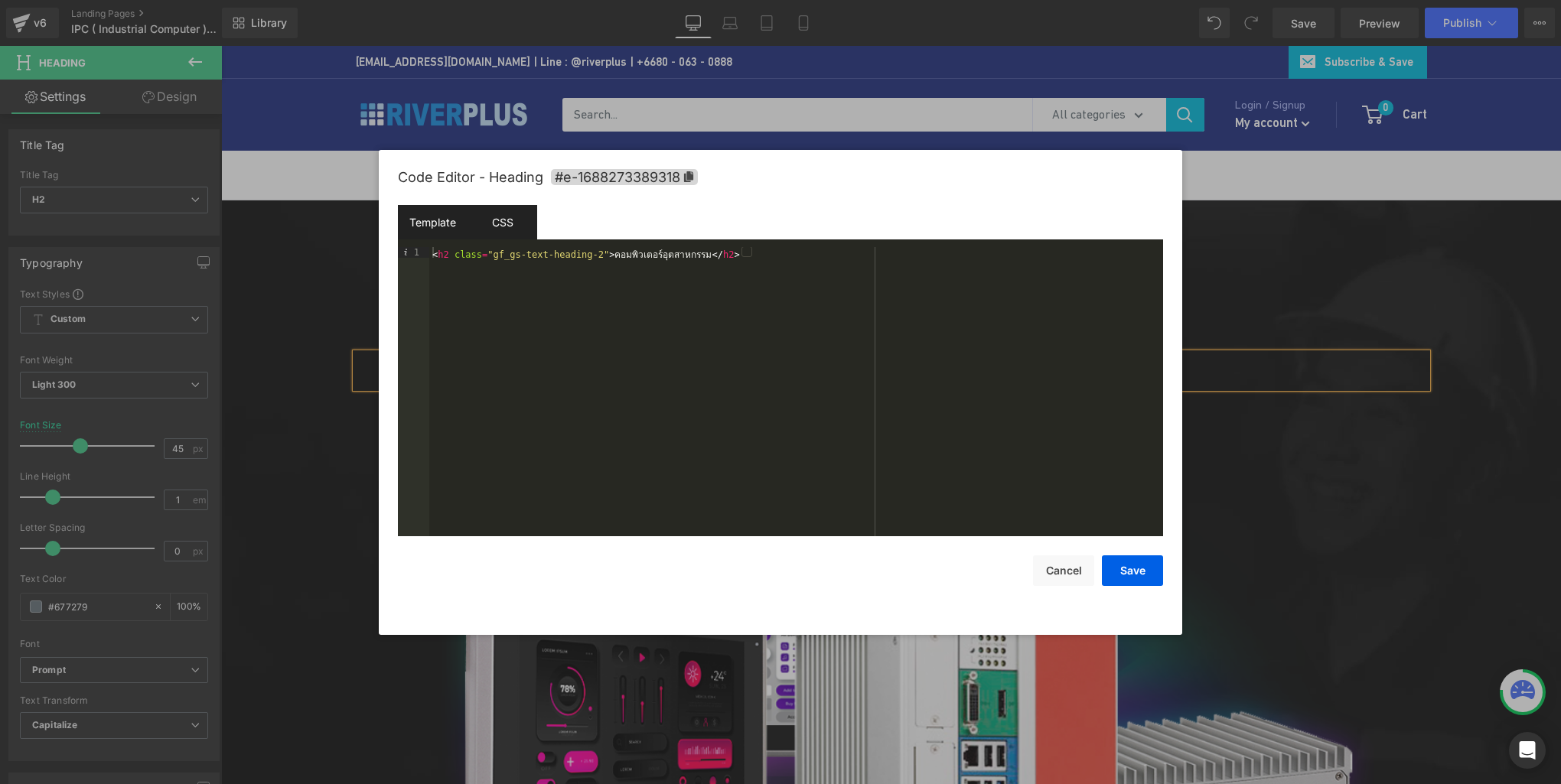
click at [508, 229] on div "CSS" at bounding box center [502, 222] width 70 height 34
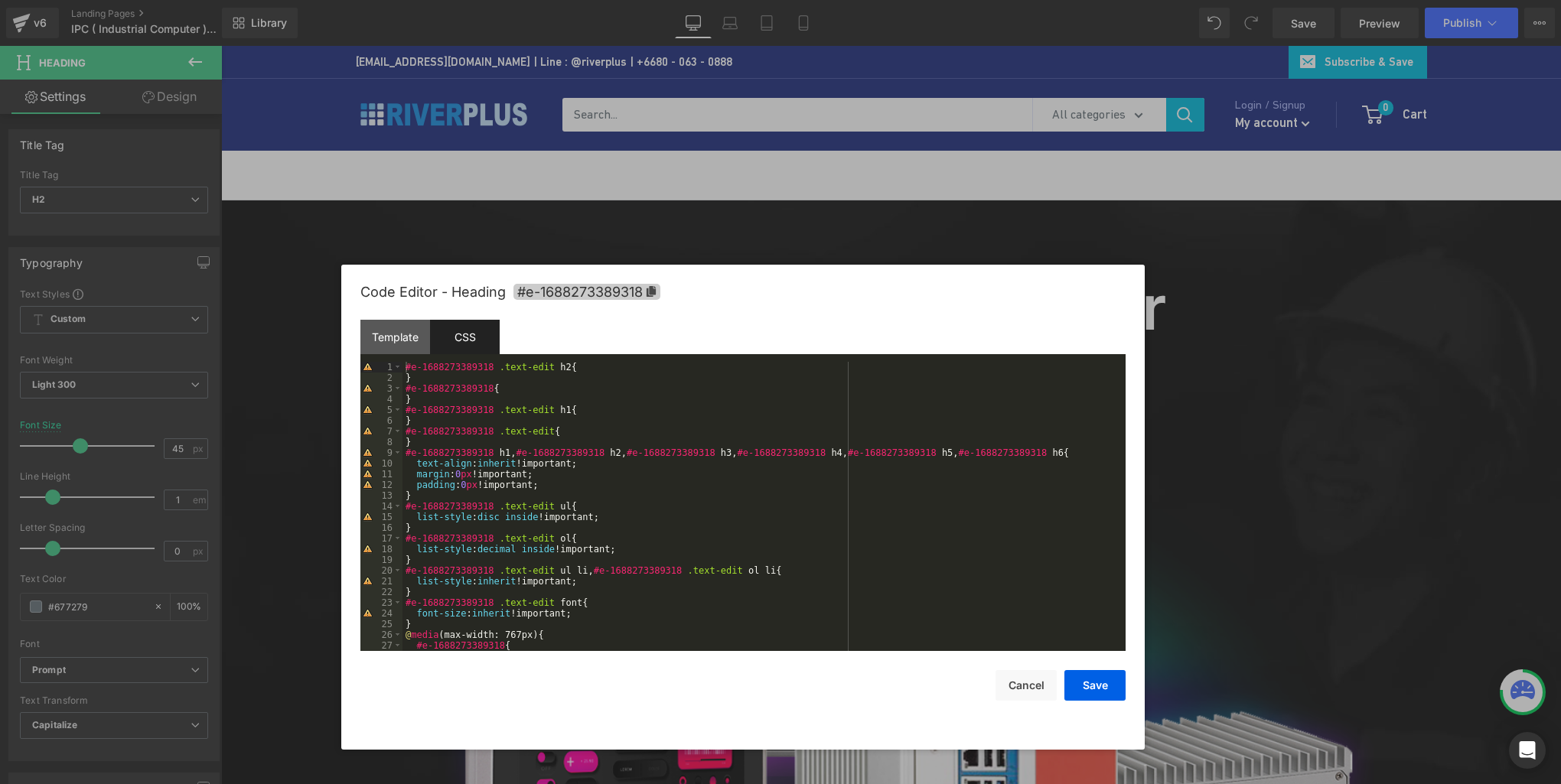
click at [655, 290] on icon at bounding box center [652, 292] width 9 height 11
click at [614, 437] on div "#e-1688273389318 .text-edit h2 { } #e-1688273389318 { } #e-1688273389318 .text-…" at bounding box center [760, 518] width 717 height 310
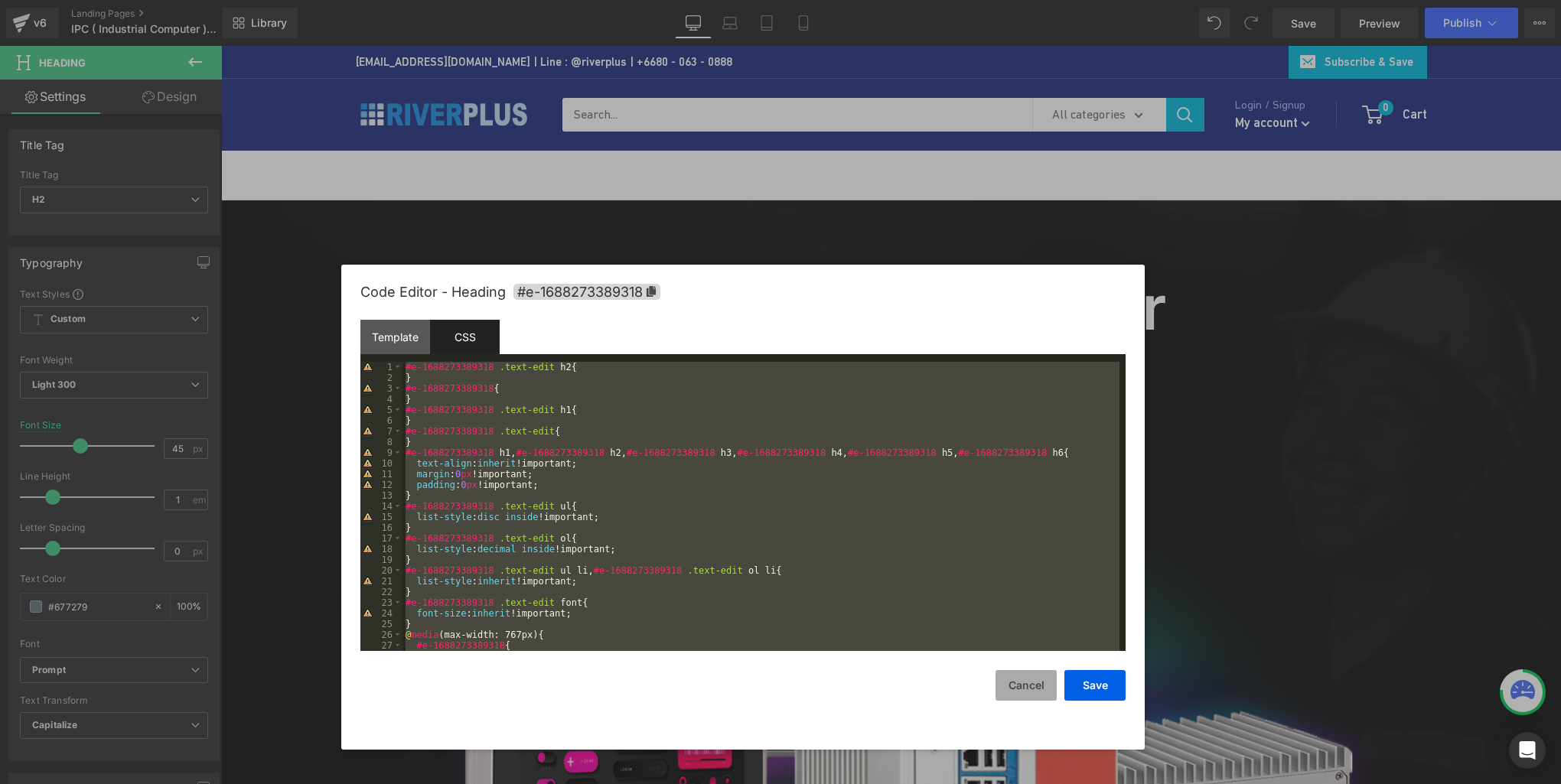
click at [1015, 685] on button "Cancel" at bounding box center [1026, 685] width 61 height 30
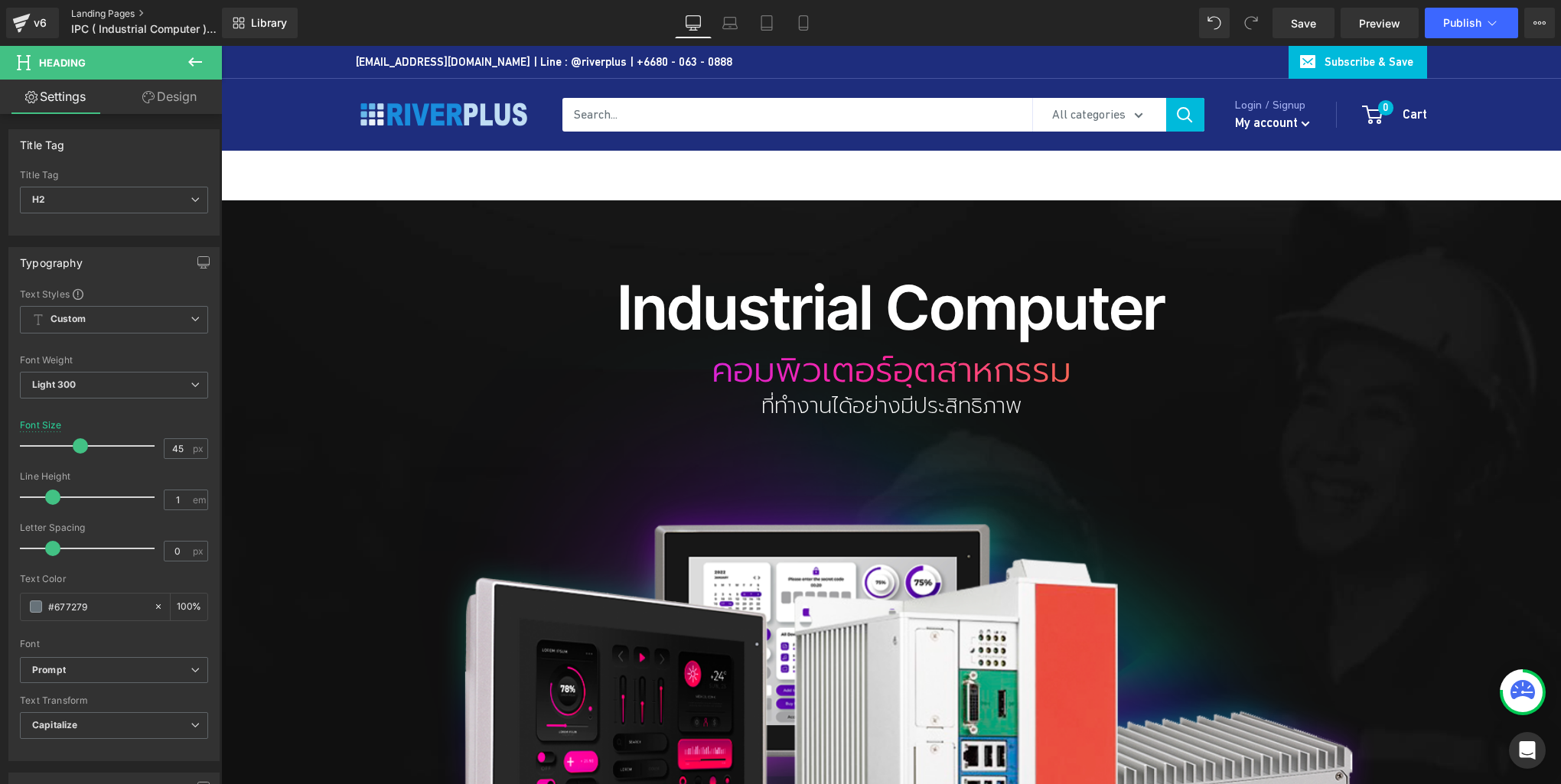
click at [102, 15] on link "Landing Pages" at bounding box center [159, 14] width 176 height 12
